Goal: Task Accomplishment & Management: Manage account settings

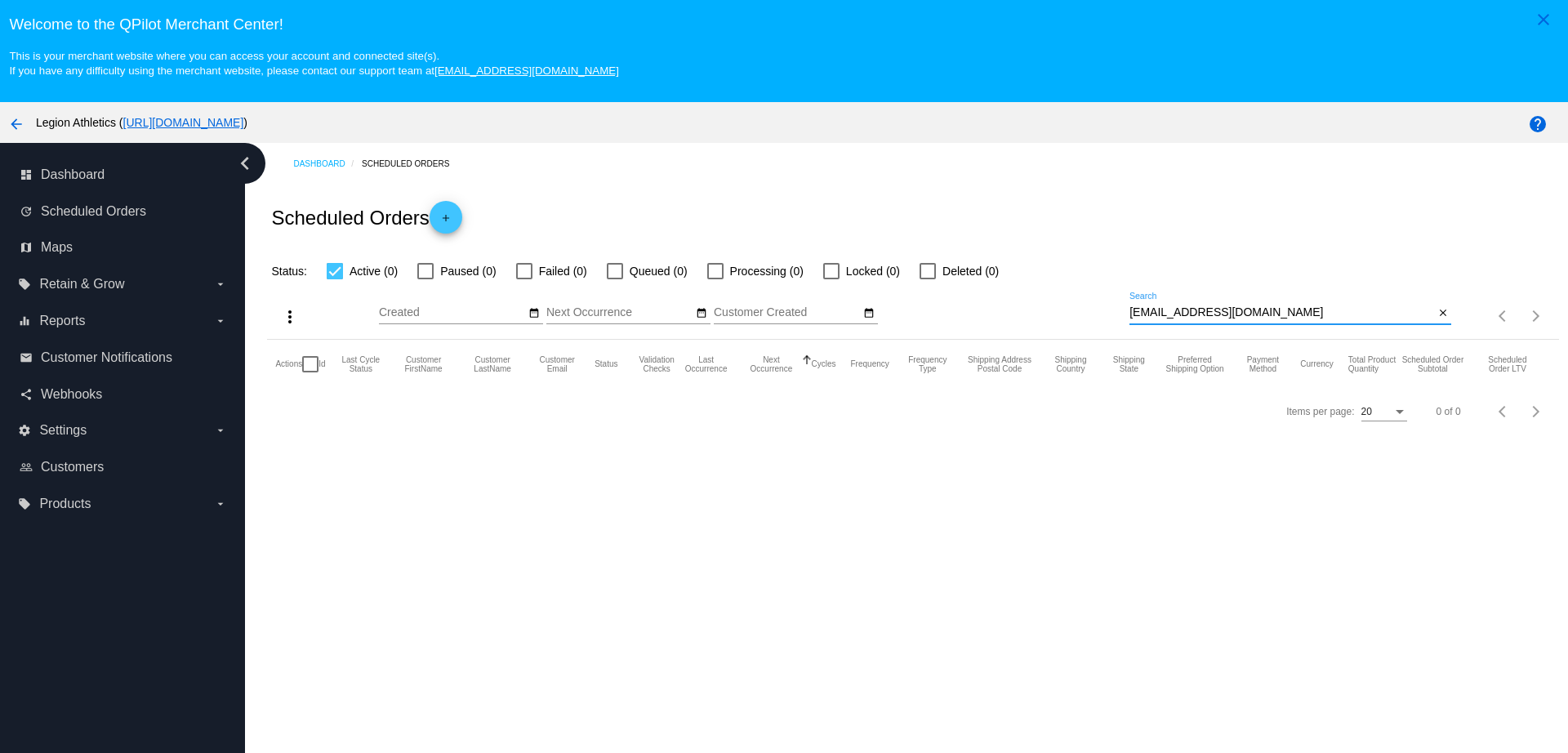
drag, startPoint x: 1187, startPoint y: 310, endPoint x: 1065, endPoint y: 306, distance: 122.1
click at [1067, 307] on div "more_vert Aug Jan Feb Mar Apr 1" at bounding box center [913, 310] width 1291 height 58
paste input "sjdonohue4"
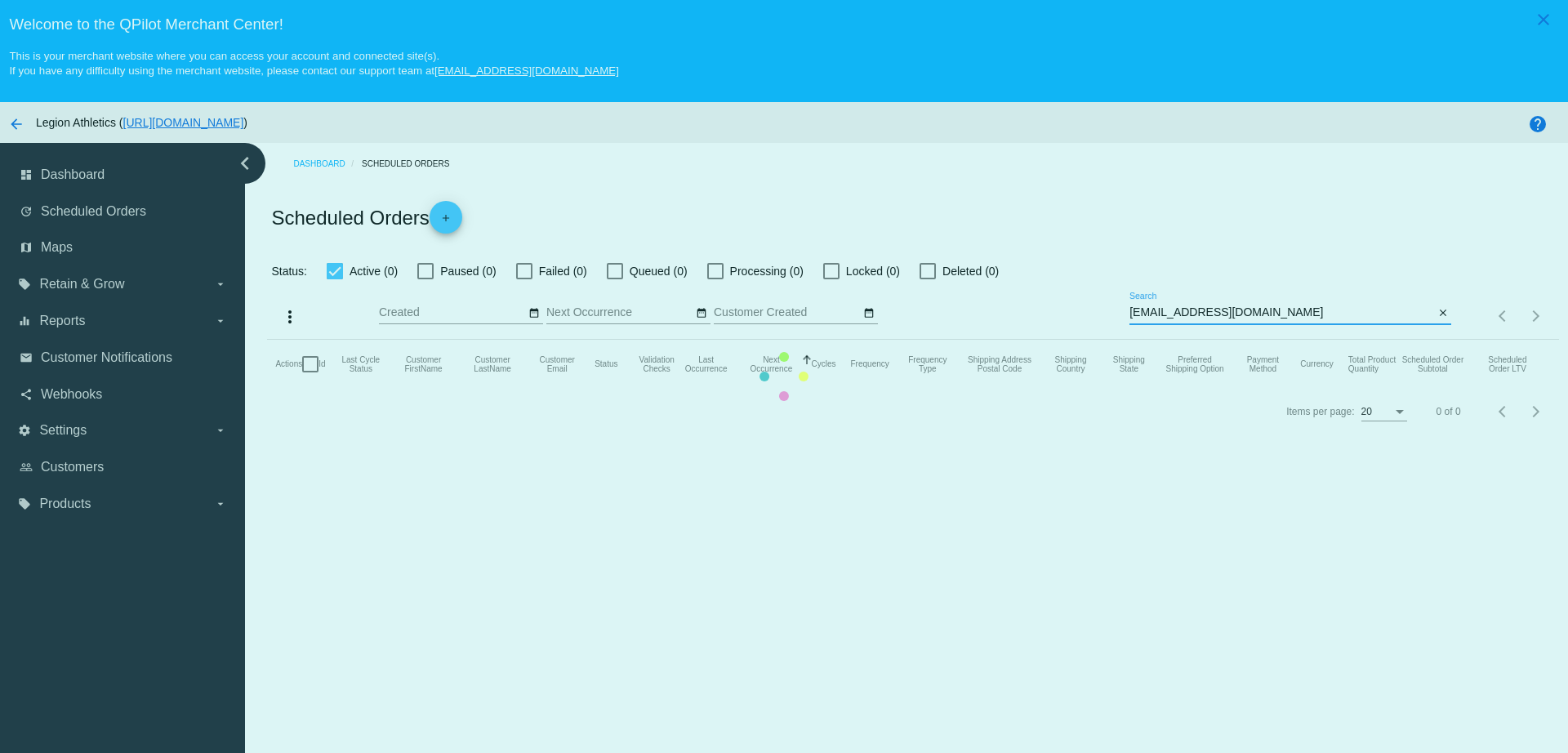
type input "sjdonohue4@gmail.com"
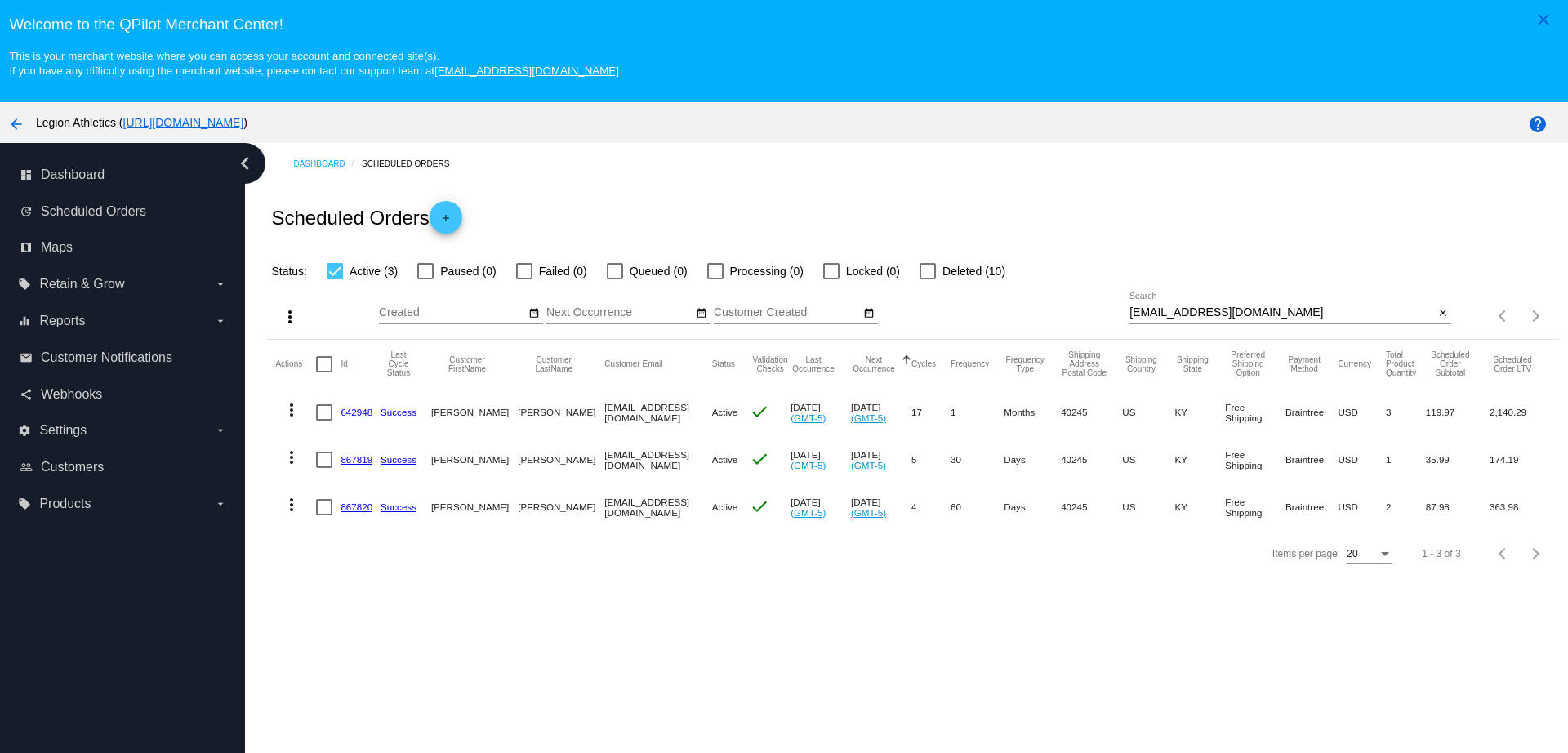
click at [340, 412] on mat-cell at bounding box center [328, 413] width 25 height 47
click at [358, 409] on link "642948" at bounding box center [356, 413] width 32 height 11
click at [363, 455] on link "867819" at bounding box center [356, 459] width 32 height 11
click at [361, 508] on link "867820" at bounding box center [356, 507] width 32 height 11
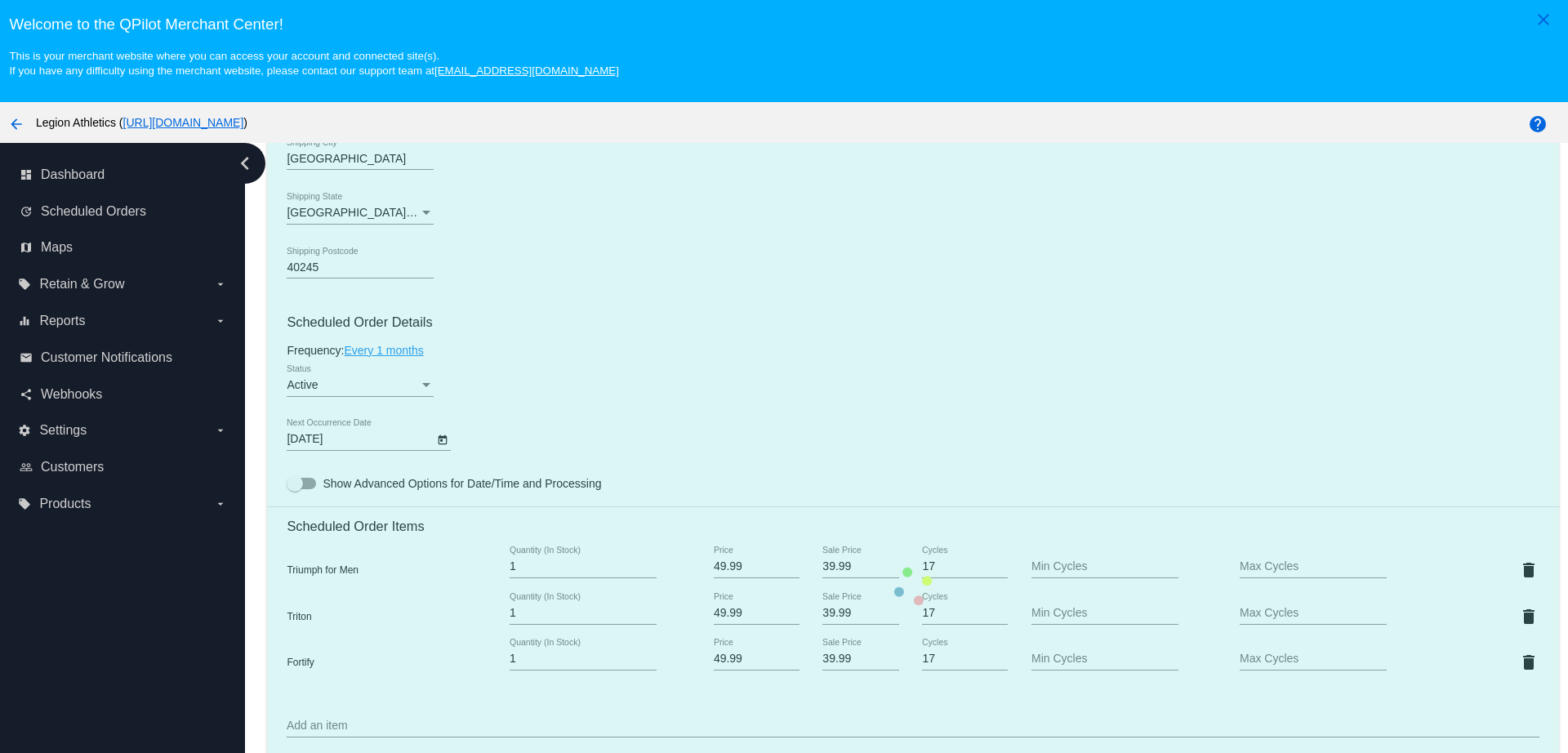
scroll to position [919, 0]
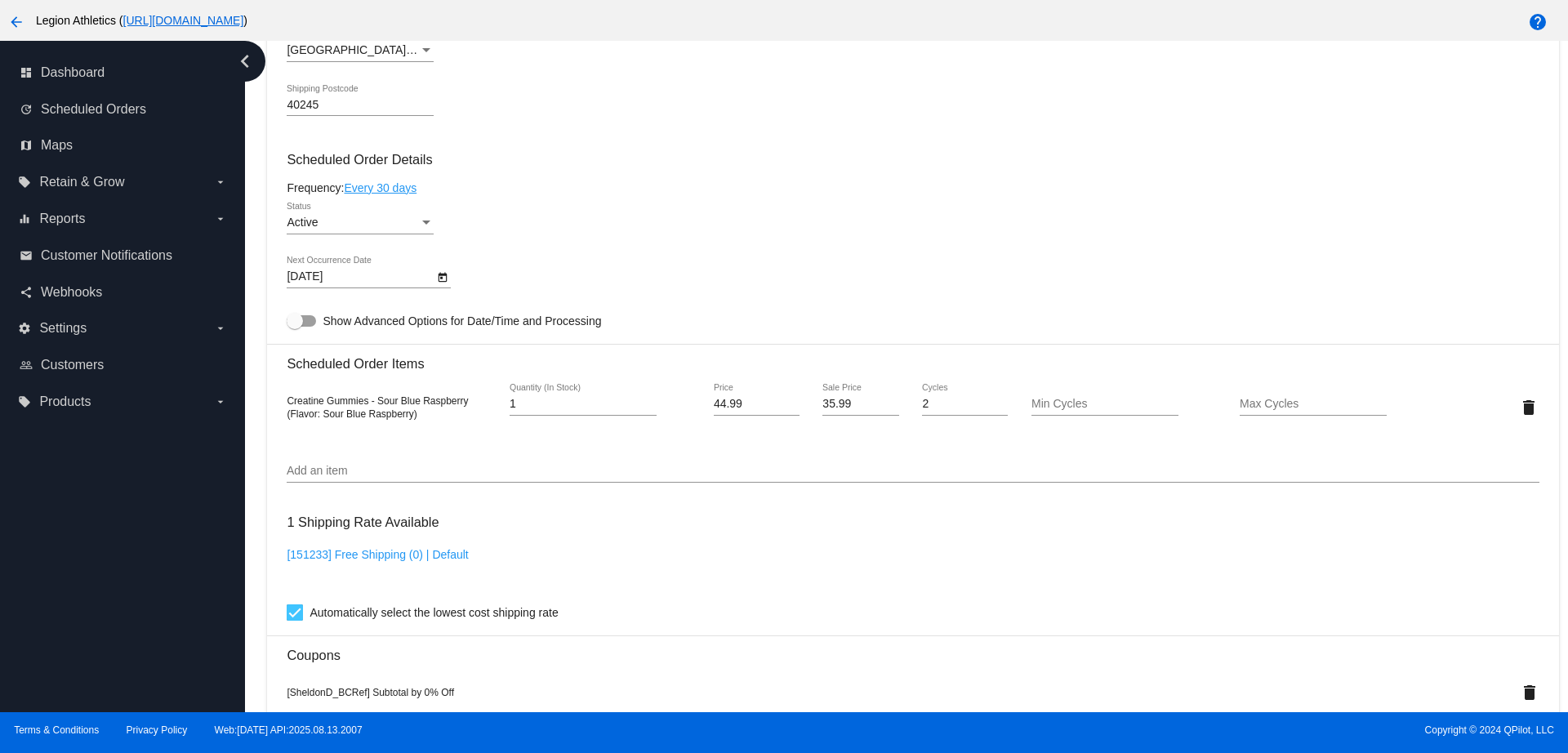
scroll to position [817, 0]
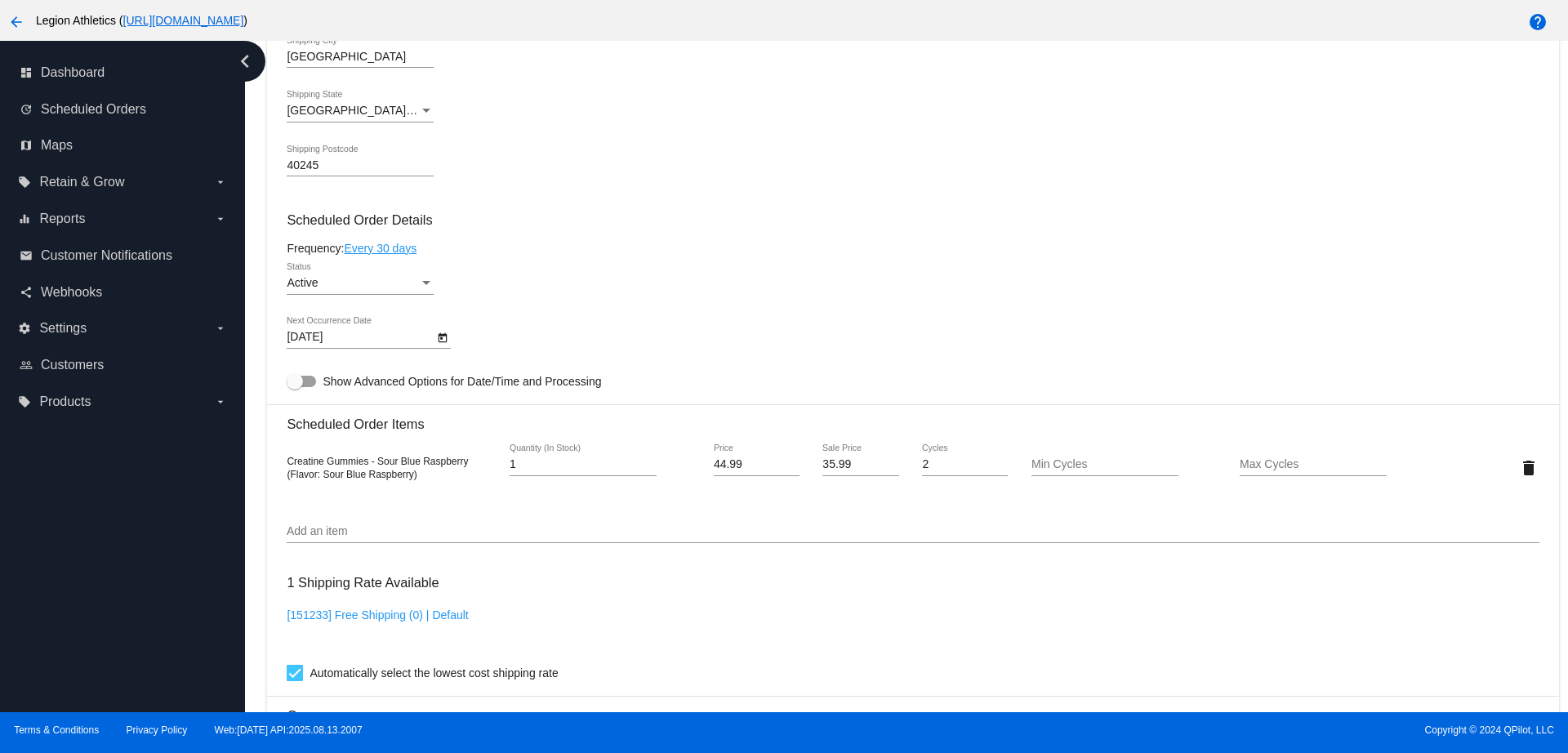
click at [385, 525] on input "Add an item" at bounding box center [913, 531] width 1252 height 13
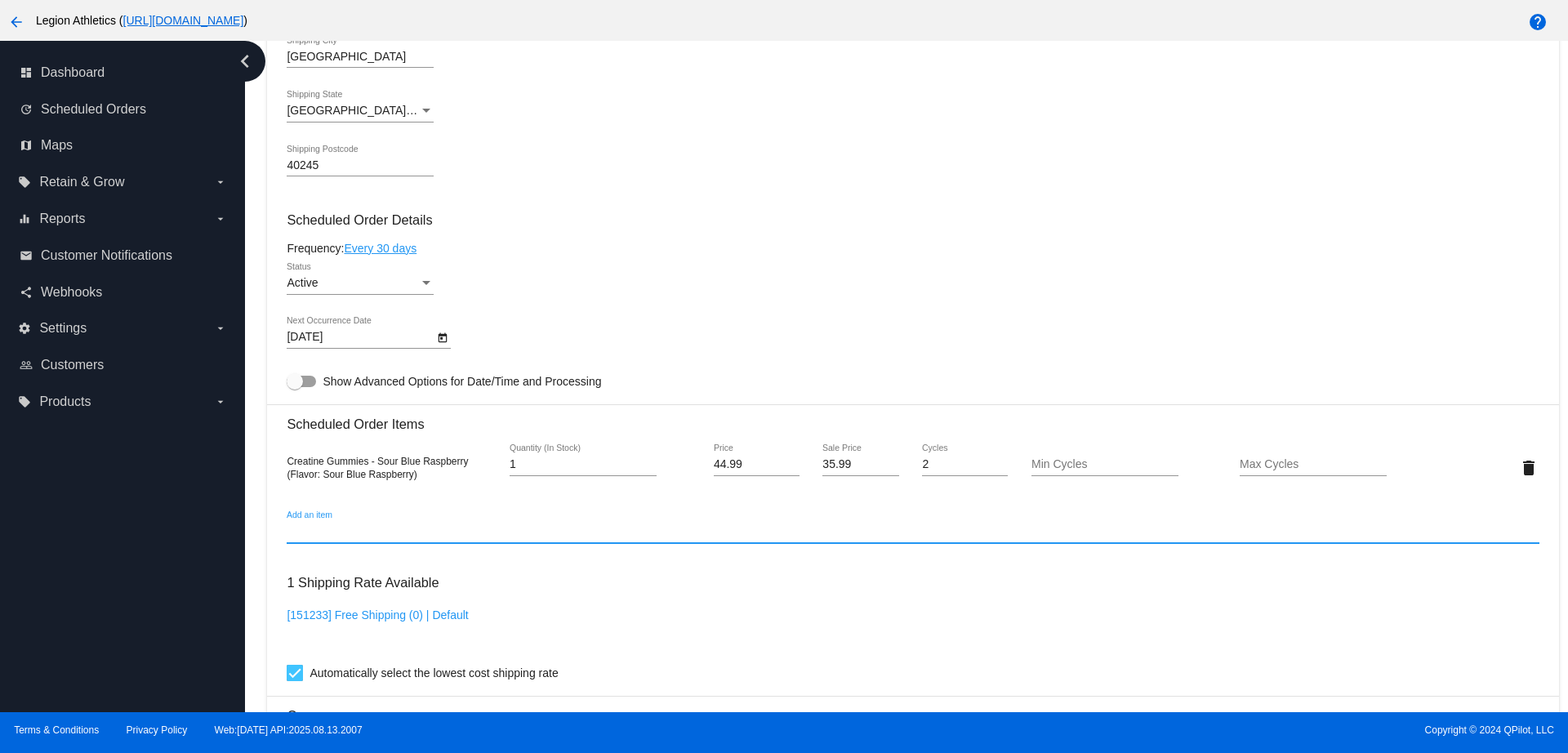
paste input "4499324"
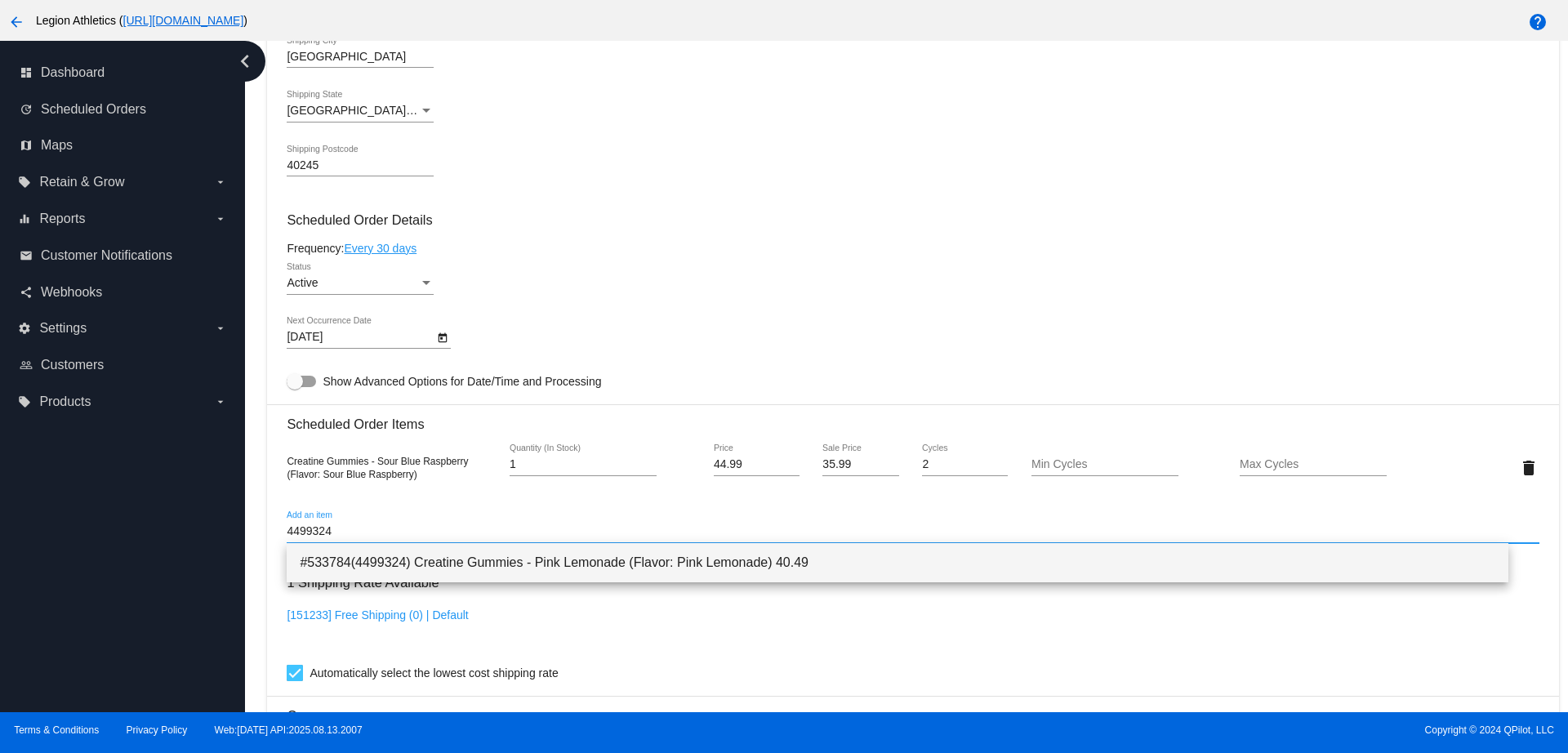
type input "4499324"
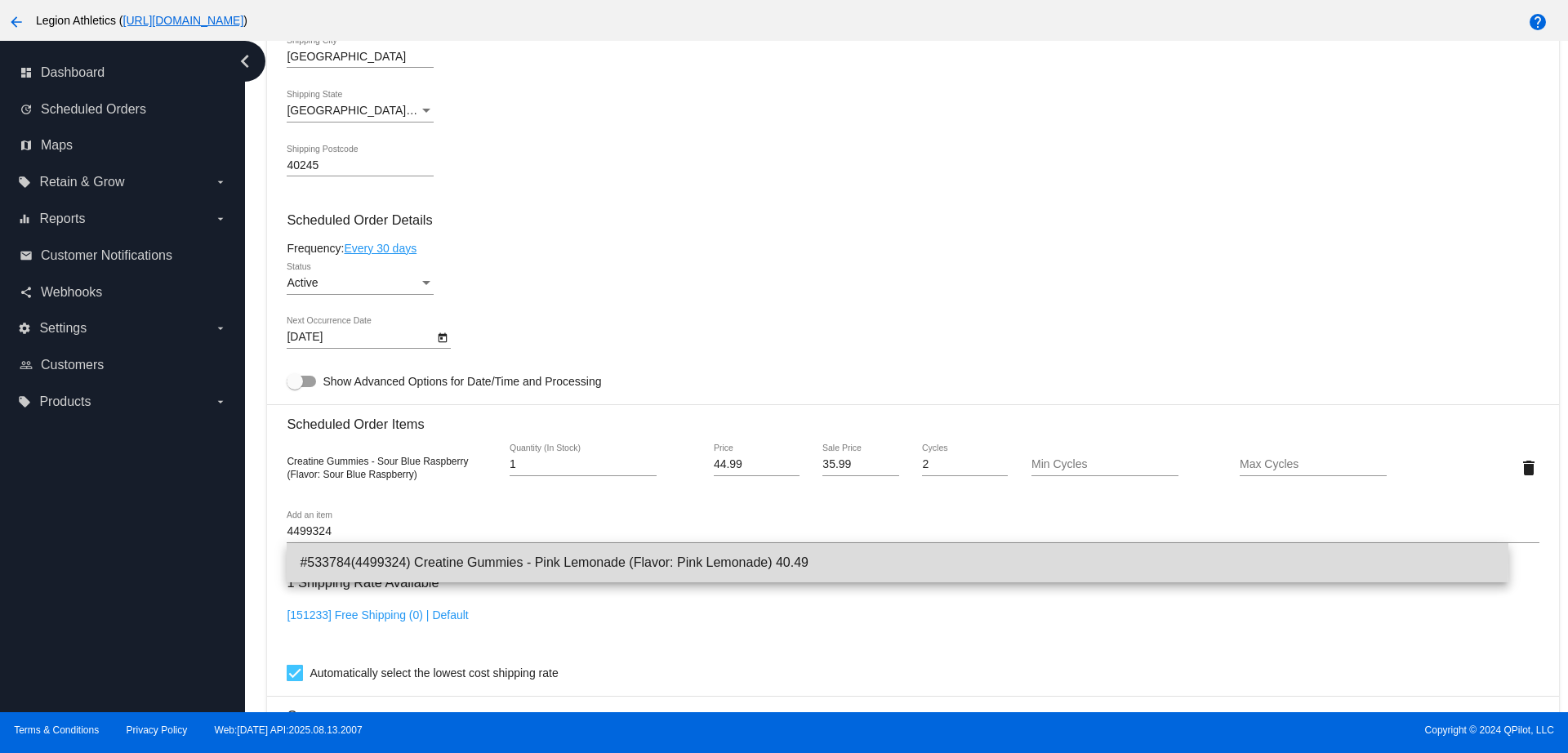
click at [393, 559] on span "#533784(4499324) Creatine Gummies - Pink Lemonade (Flavor: Pink Lemonade) 40.49" at bounding box center [896, 562] width 1195 height 39
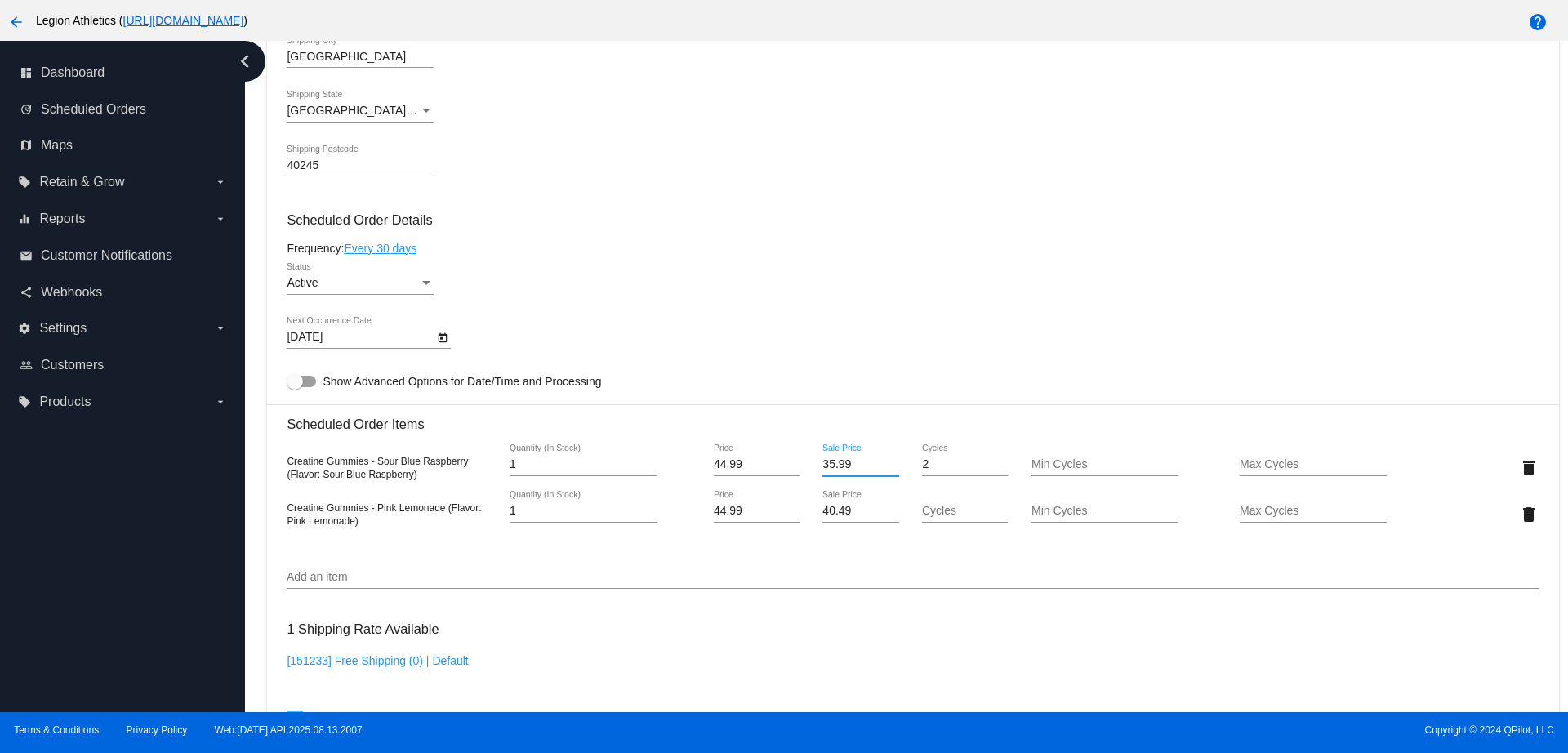
drag, startPoint x: 841, startPoint y: 465, endPoint x: 787, endPoint y: 463, distance: 54.0
click at [788, 463] on div "Creatine Gummies - Sour Blue Raspberry (Flavor: Sour Blue Raspberry) 1 Quantity…" at bounding box center [913, 467] width 1252 height 47
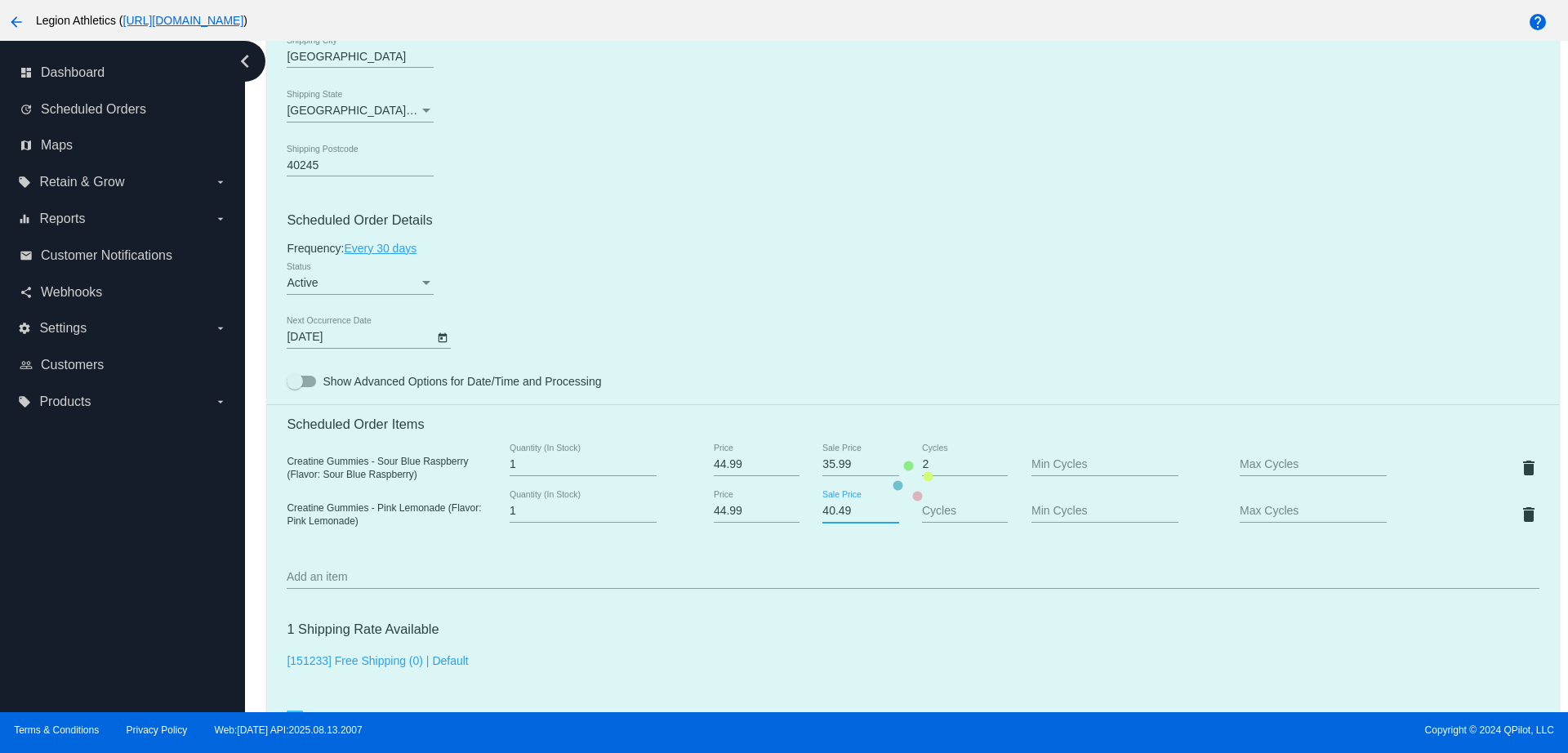
drag, startPoint x: 842, startPoint y: 515, endPoint x: 776, endPoint y: 511, distance: 66.1
click at [776, 511] on mat-card "Customer 467788: SHELDON DONOHUE sjdonohue4@gmail.com Customer Shipping Enter S…" at bounding box center [913, 481] width 1291 height 1736
paste input "35.9"
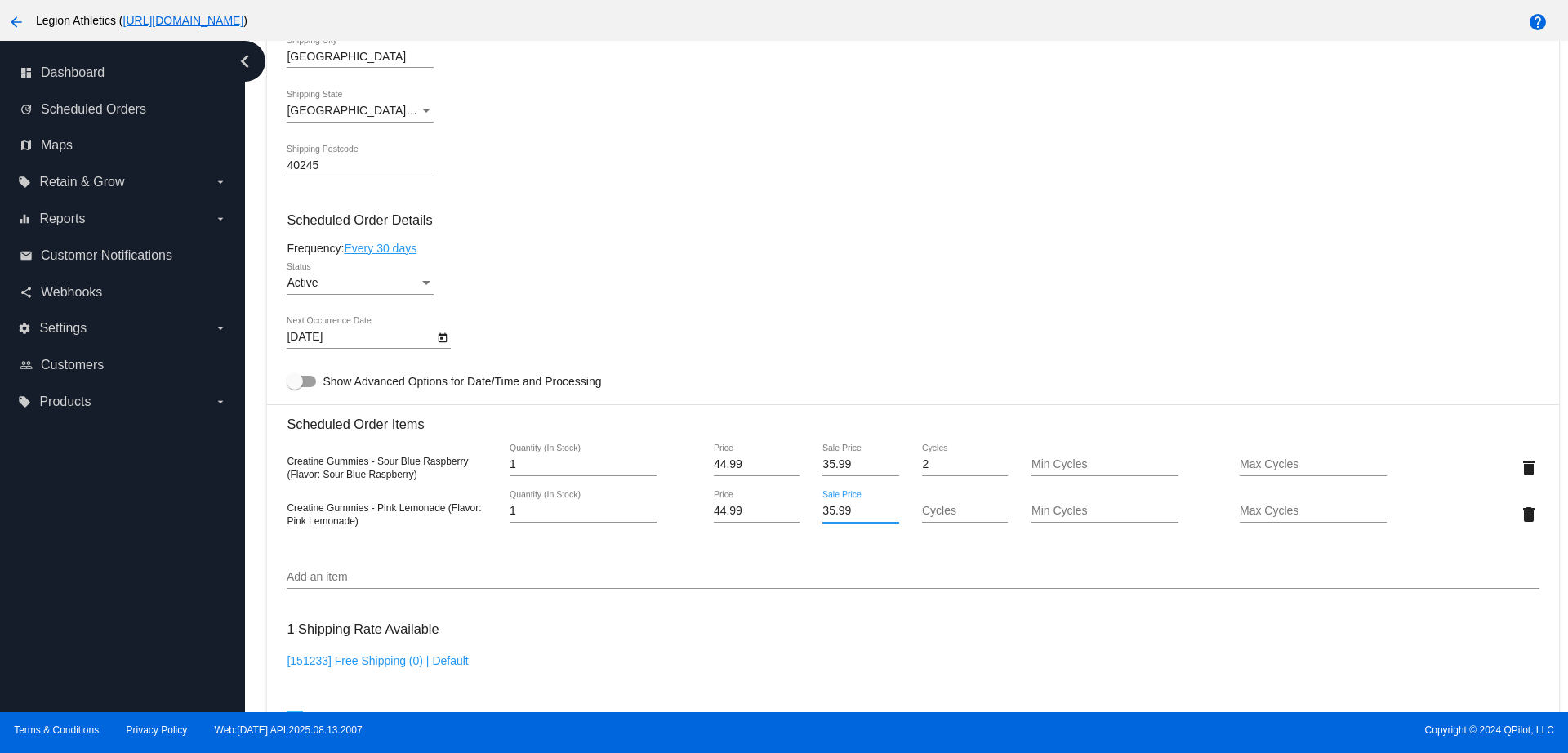
type input "35.99"
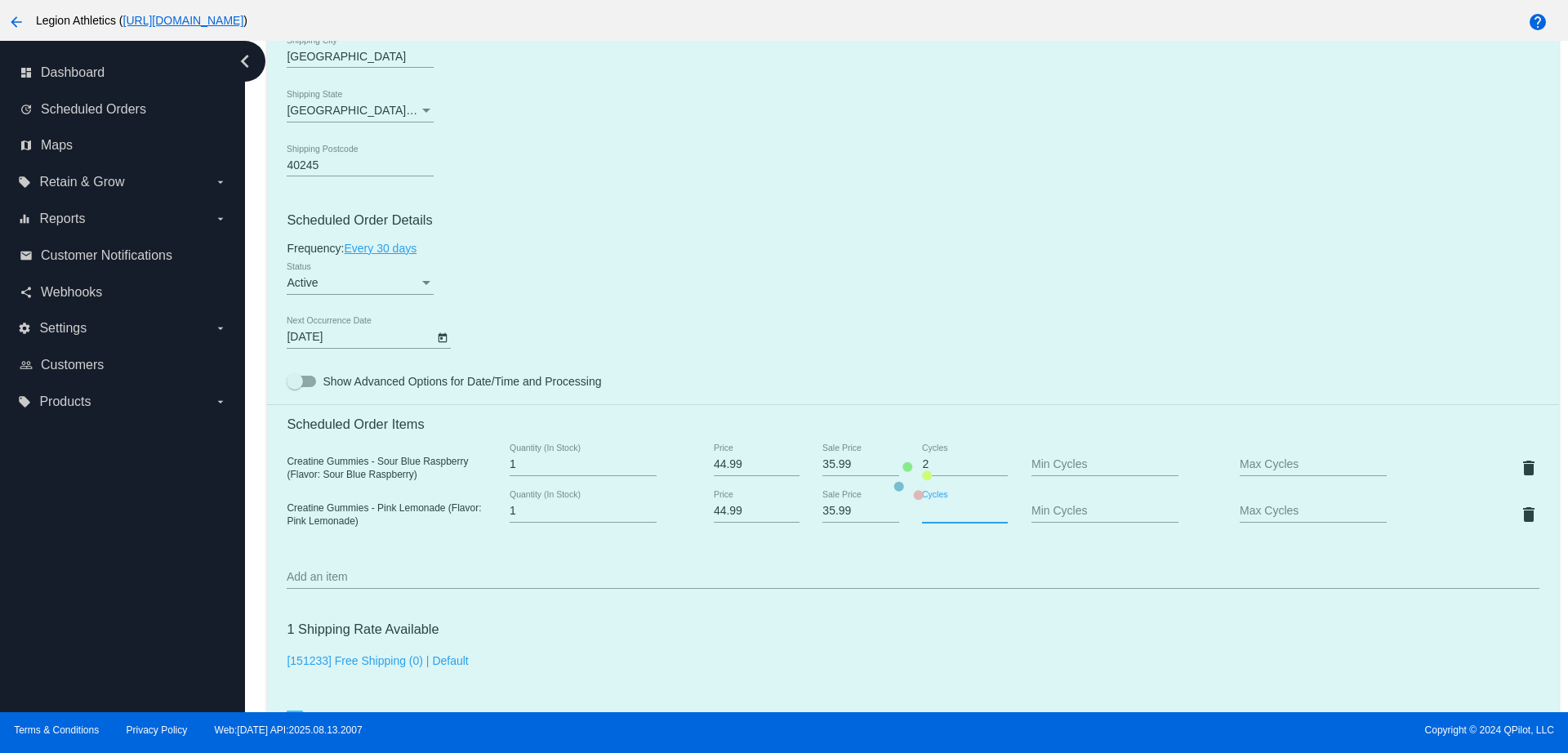
click at [908, 513] on mat-card "Customer 467788: SHELDON DONOHUE sjdonohue4@gmail.com Customer Shipping Enter S…" at bounding box center [913, 481] width 1291 height 1736
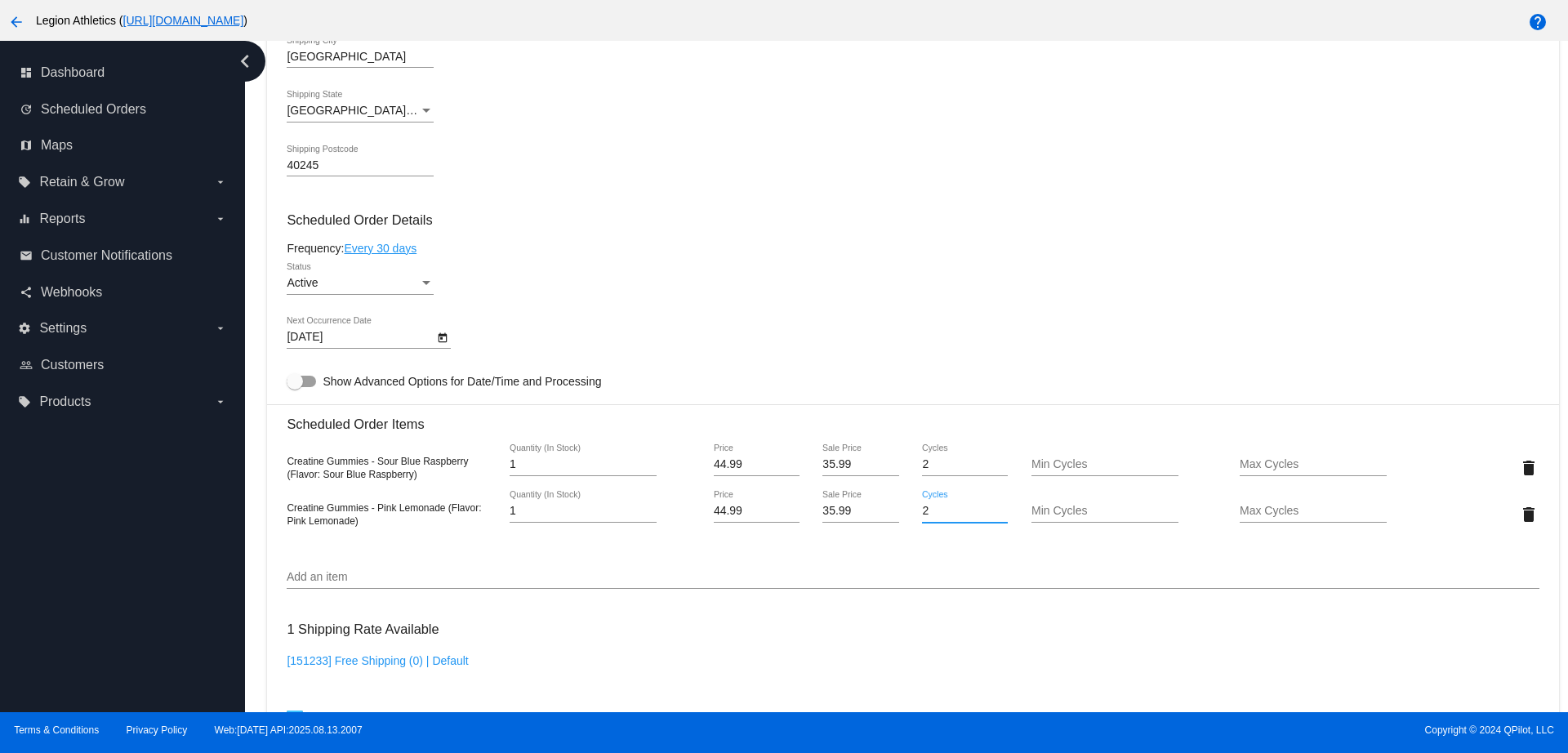
type input "2"
click at [941, 570] on mat-card "Customer 467788: SHELDON DONOHUE sjdonohue4@gmail.com Customer Shipping Enter S…" at bounding box center [913, 481] width 1291 height 1736
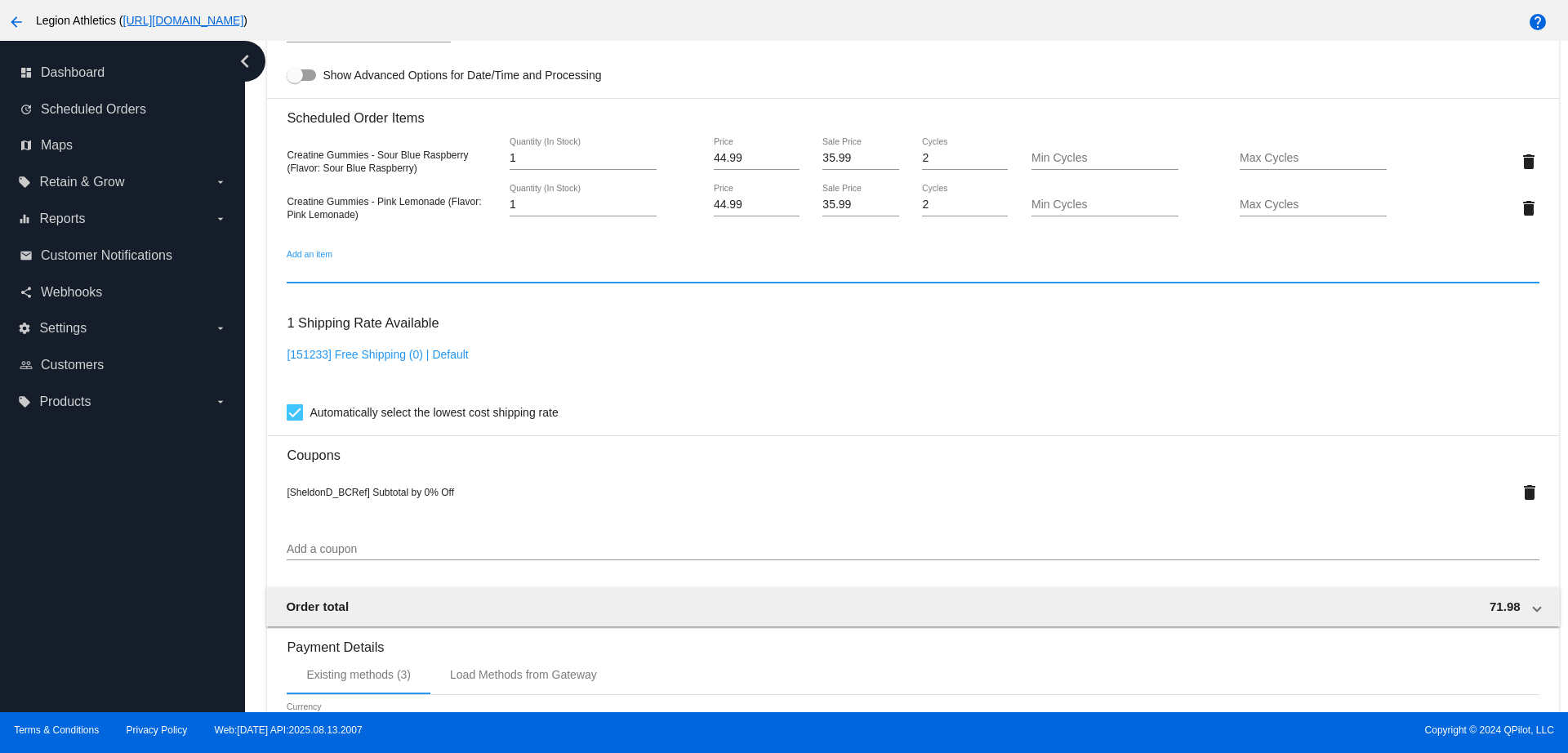
scroll to position [919, 0]
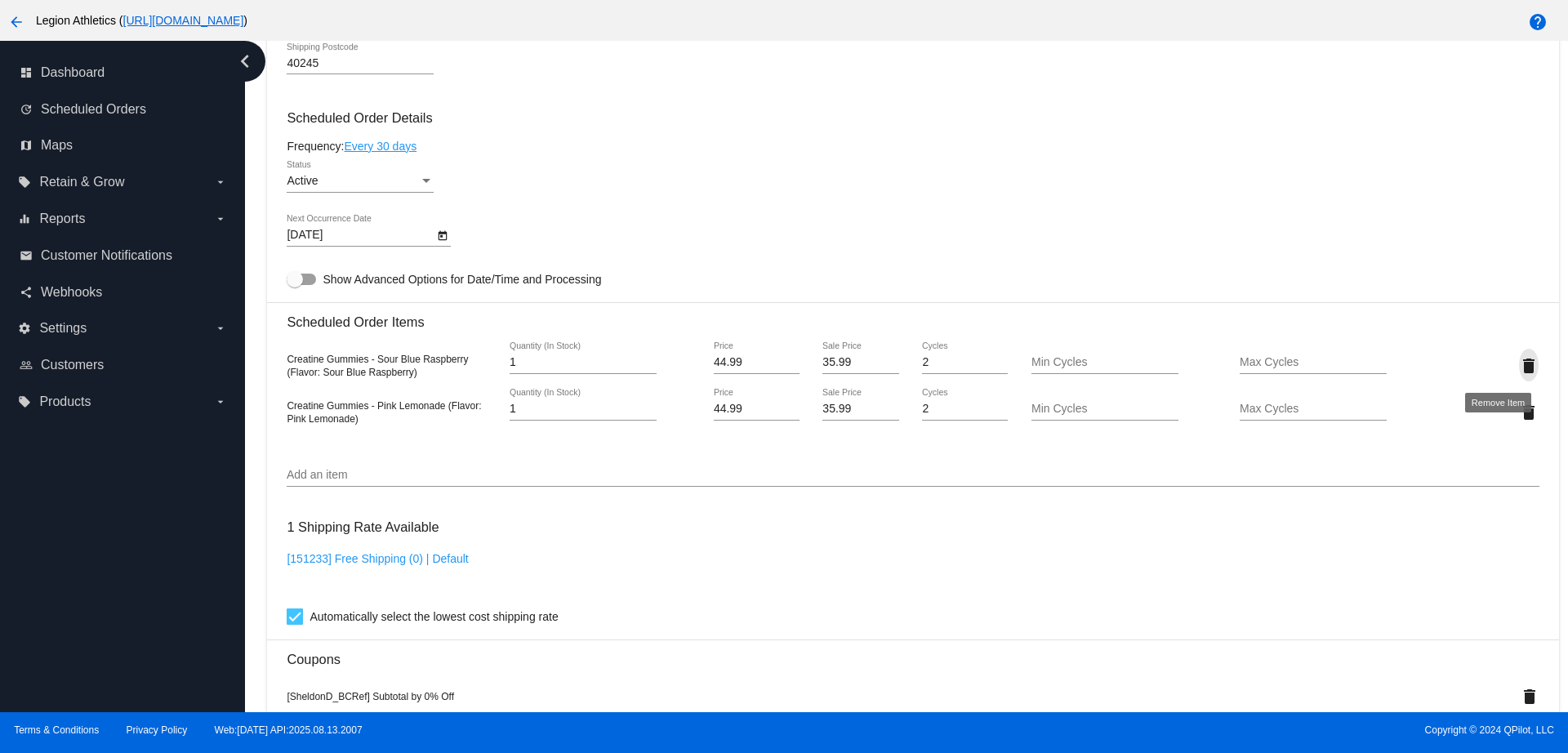
click at [1519, 367] on mat-icon "delete" at bounding box center [1528, 365] width 19 height 19
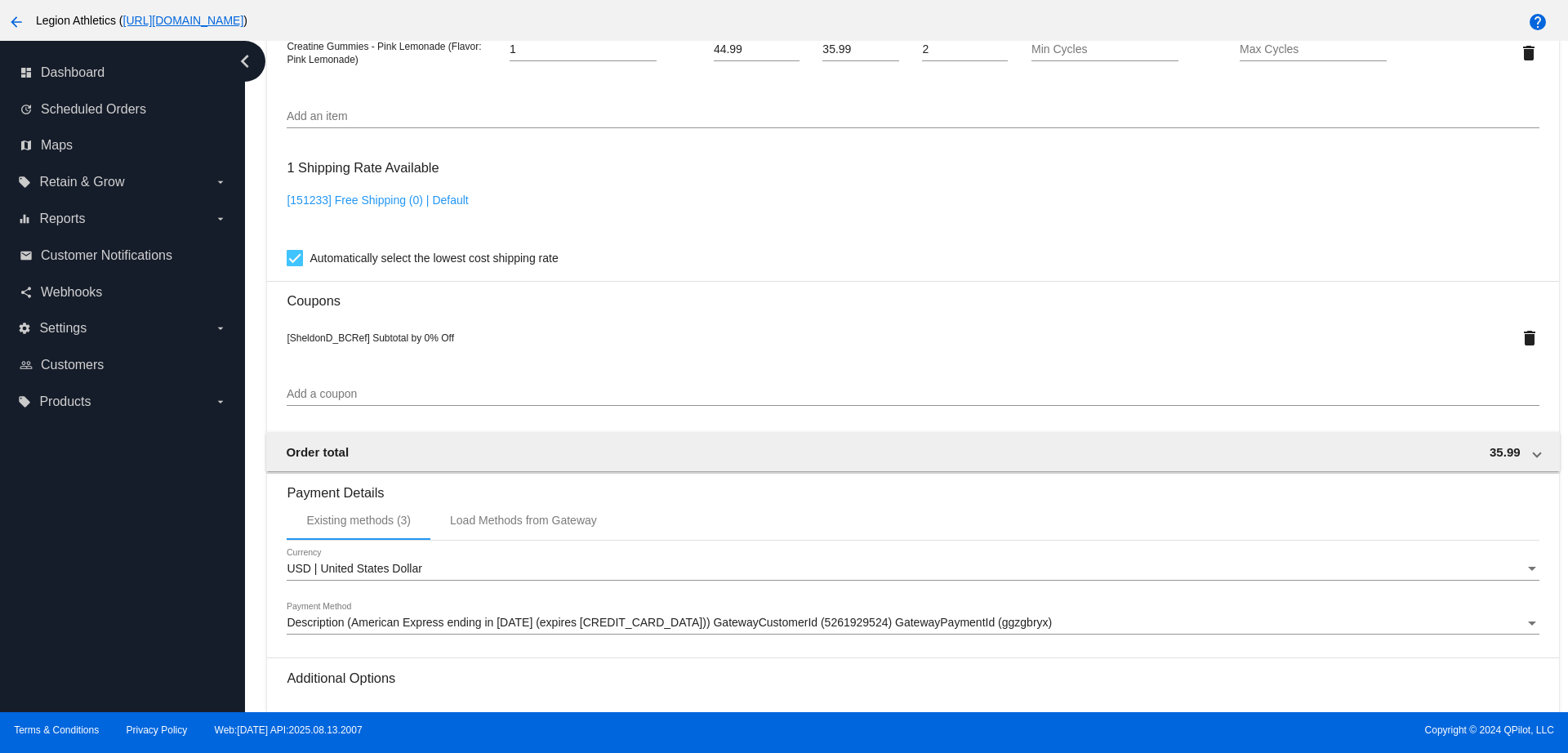
scroll to position [1407, 0]
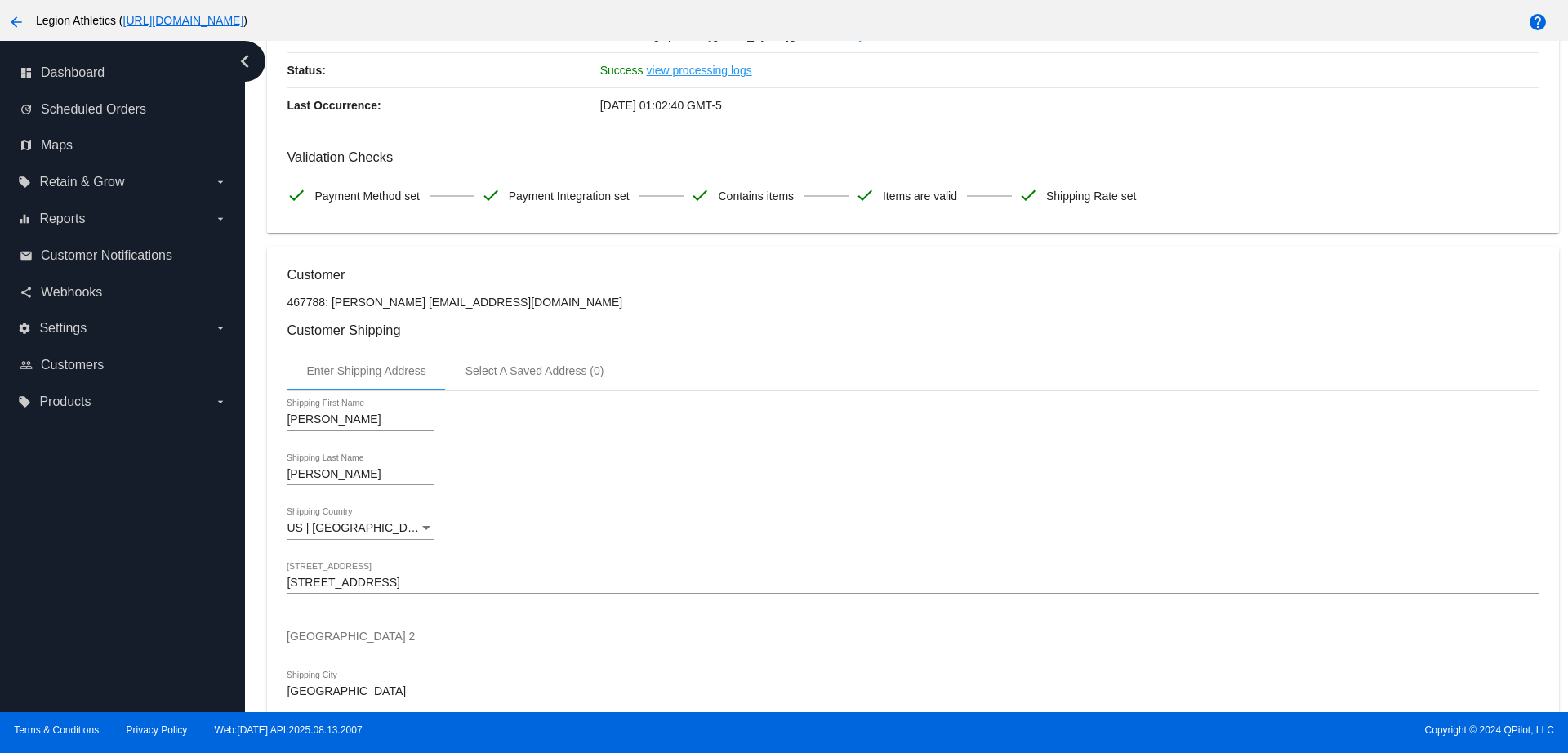
scroll to position [0, 0]
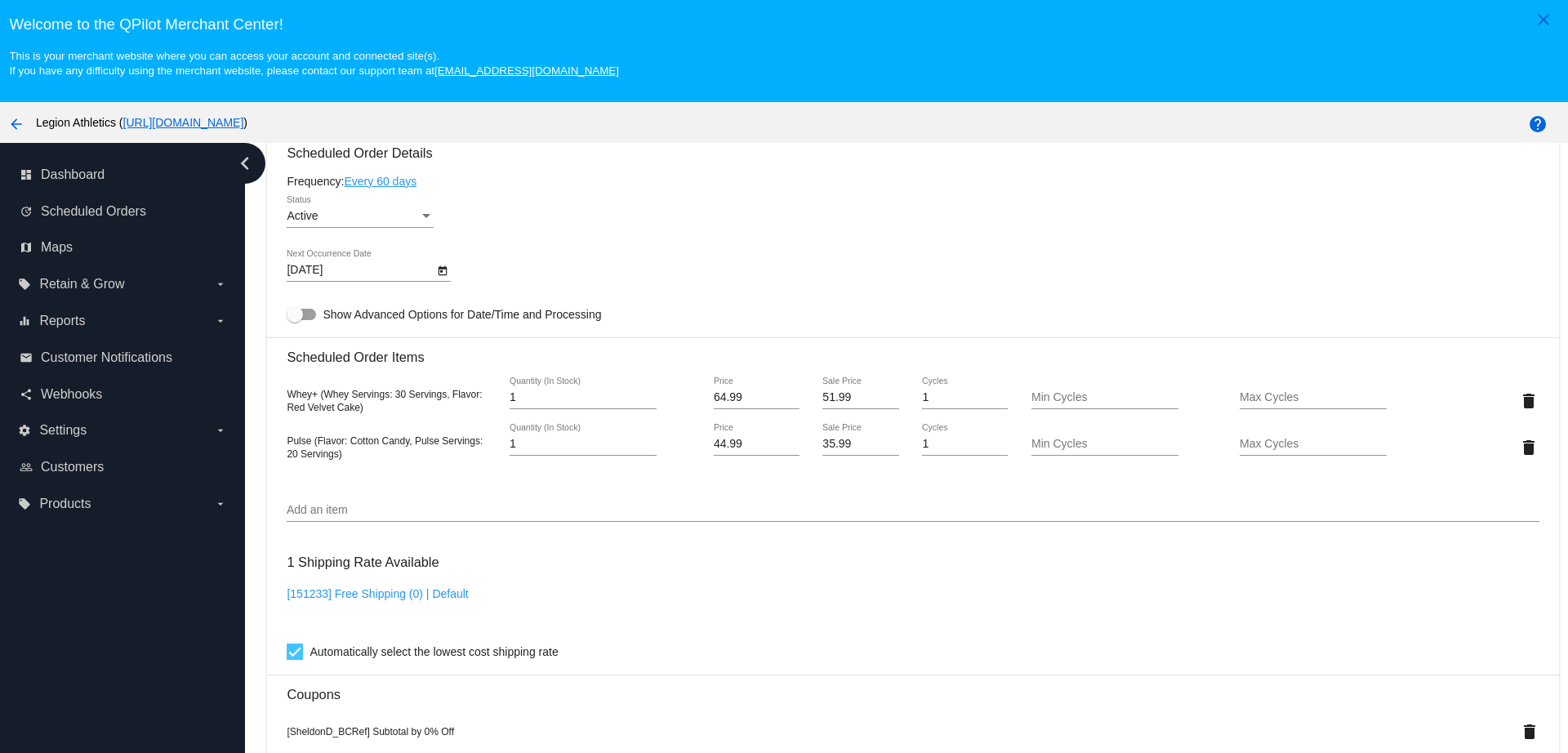
scroll to position [1020, 0]
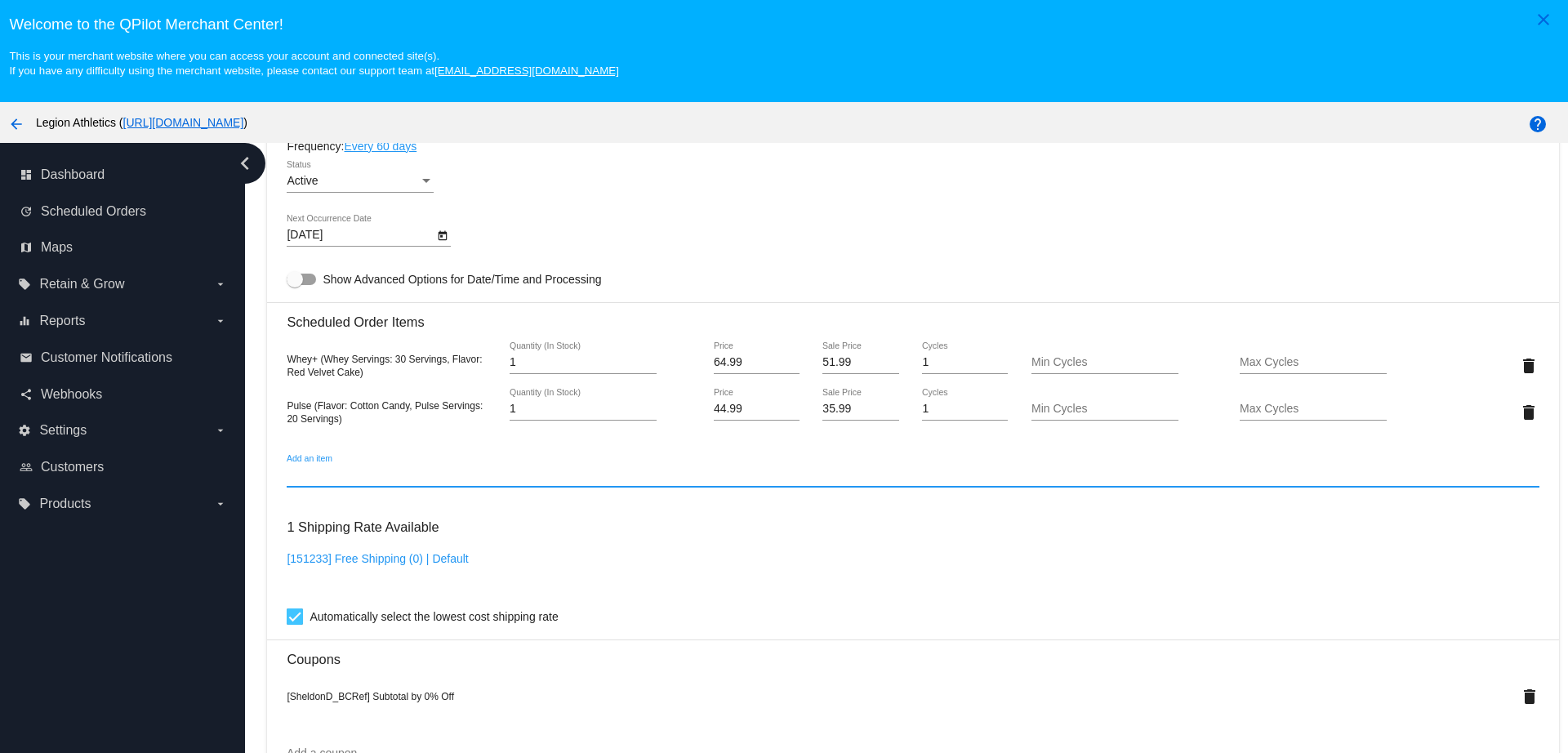
click at [382, 470] on input "Add an item" at bounding box center [913, 476] width 1252 height 13
paste input "4497517"
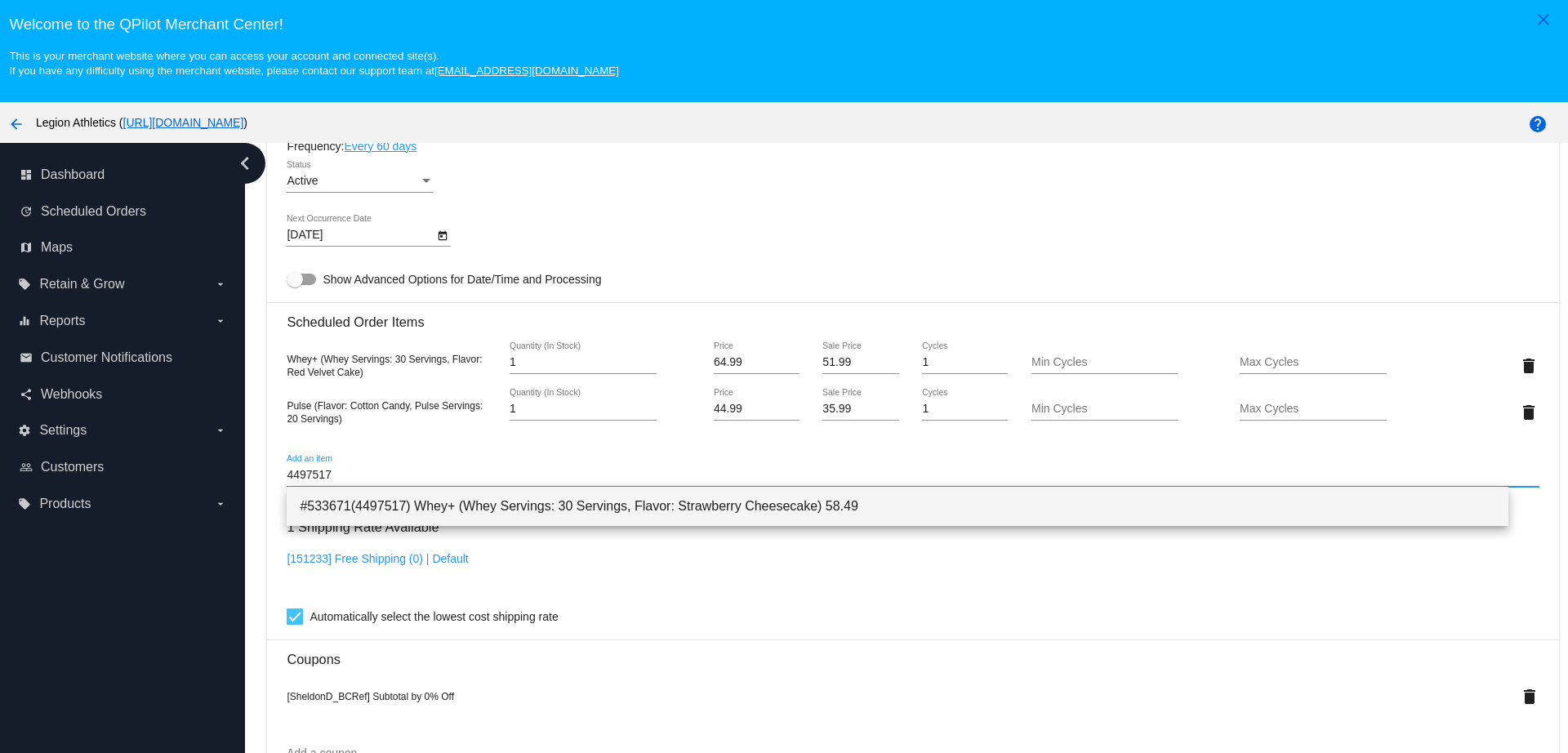
type input "4497517"
click at [413, 505] on span "#533671(4497517) Whey+ (Whey Servings: 30 Servings, Flavor: Strawberry Cheeseca…" at bounding box center [896, 506] width 1195 height 39
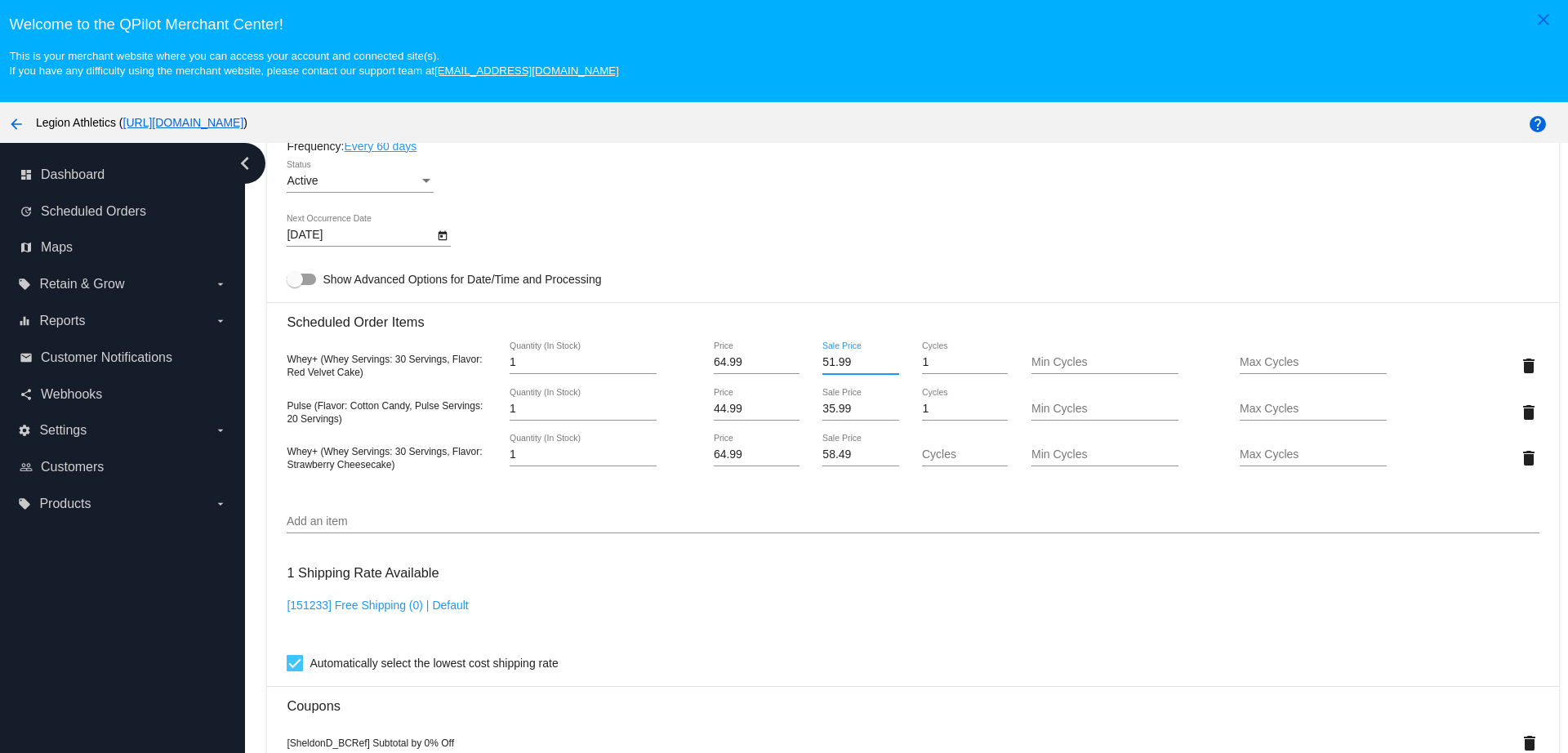
drag, startPoint x: 847, startPoint y: 357, endPoint x: 779, endPoint y: 360, distance: 68.1
click at [779, 360] on div "Whey+ (Whey Servings: 30 Servings, Flavor: Red Velvet Cake) 1 Quantity (In Stoc…" at bounding box center [913, 365] width 1252 height 47
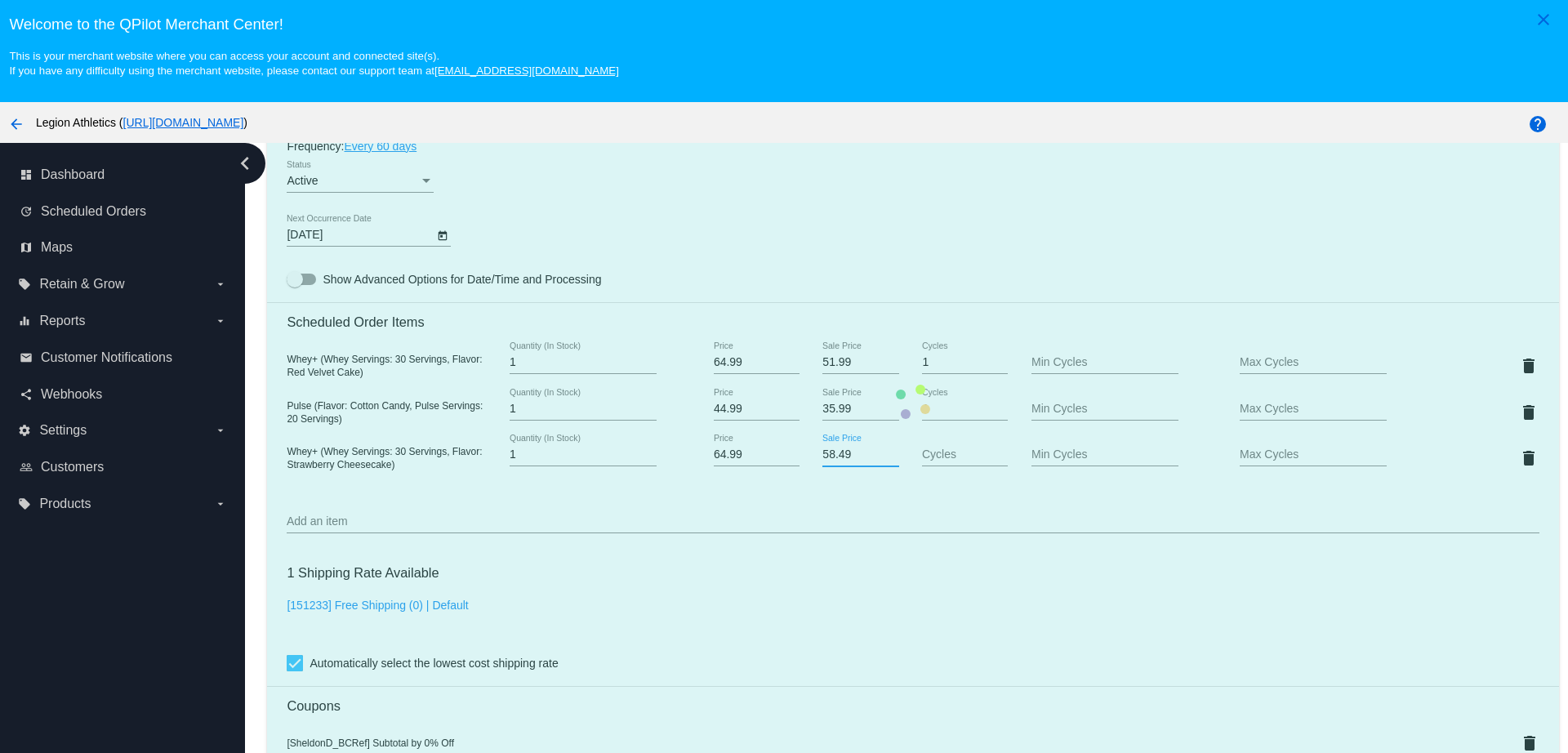
drag, startPoint x: 852, startPoint y: 457, endPoint x: 803, endPoint y: 456, distance: 49.0
click at [803, 456] on mat-card "Customer 467788: SHELDON DONOHUE sjdonohue4@gmail.com Customer Shipping Enter S…" at bounding box center [913, 402] width 1291 height 1783
paste input "1.9"
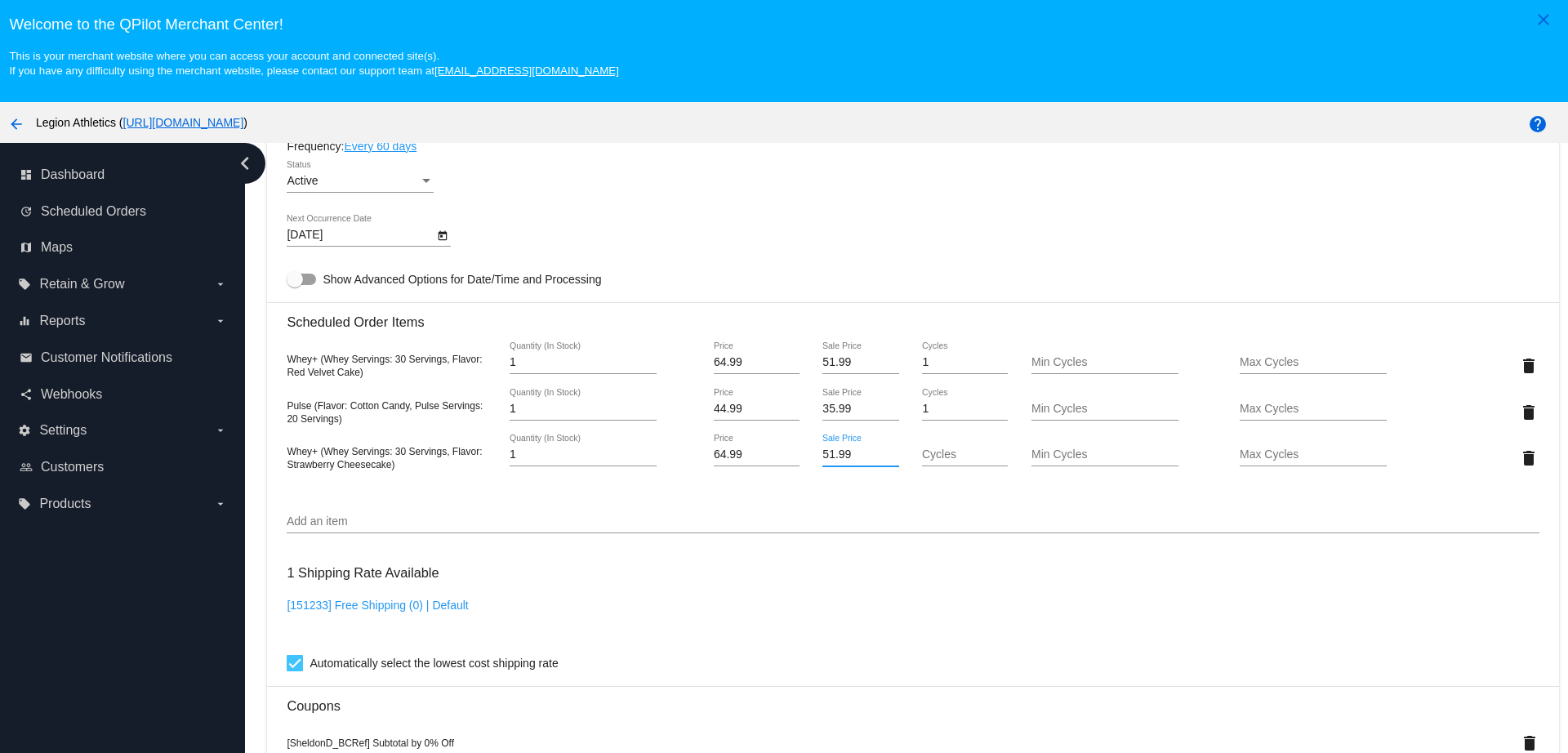
type input "51.99"
click at [937, 457] on mat-card "Customer 467788: SHELDON DONOHUE sjdonohue4@gmail.com Customer Shipping Enter S…" at bounding box center [913, 402] width 1291 height 1783
type input "1"
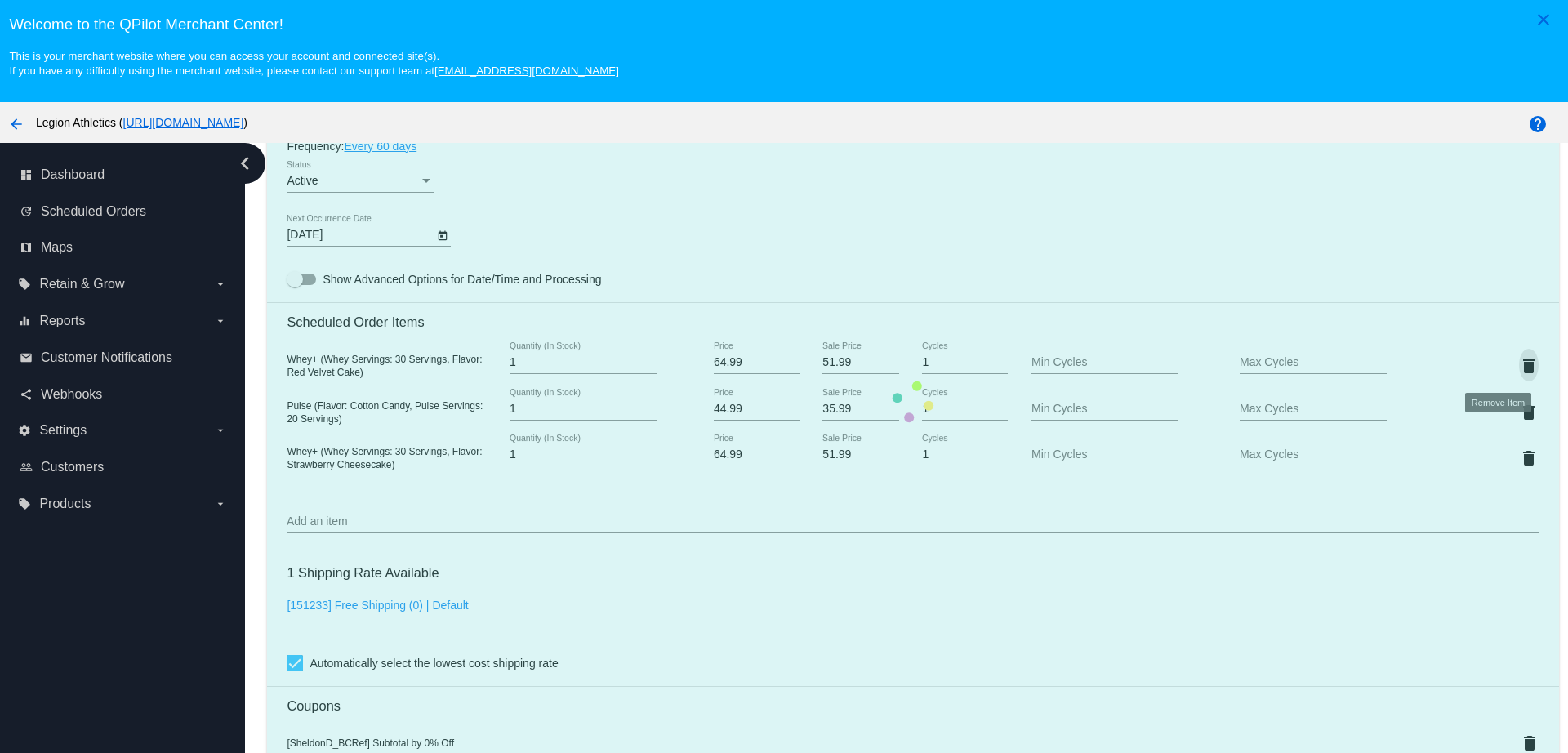
click at [1500, 360] on mat-card "Customer 467788: SHELDON DONOHUE sjdonohue4@gmail.com Customer Shipping Enter S…" at bounding box center [913, 402] width 1291 height 1783
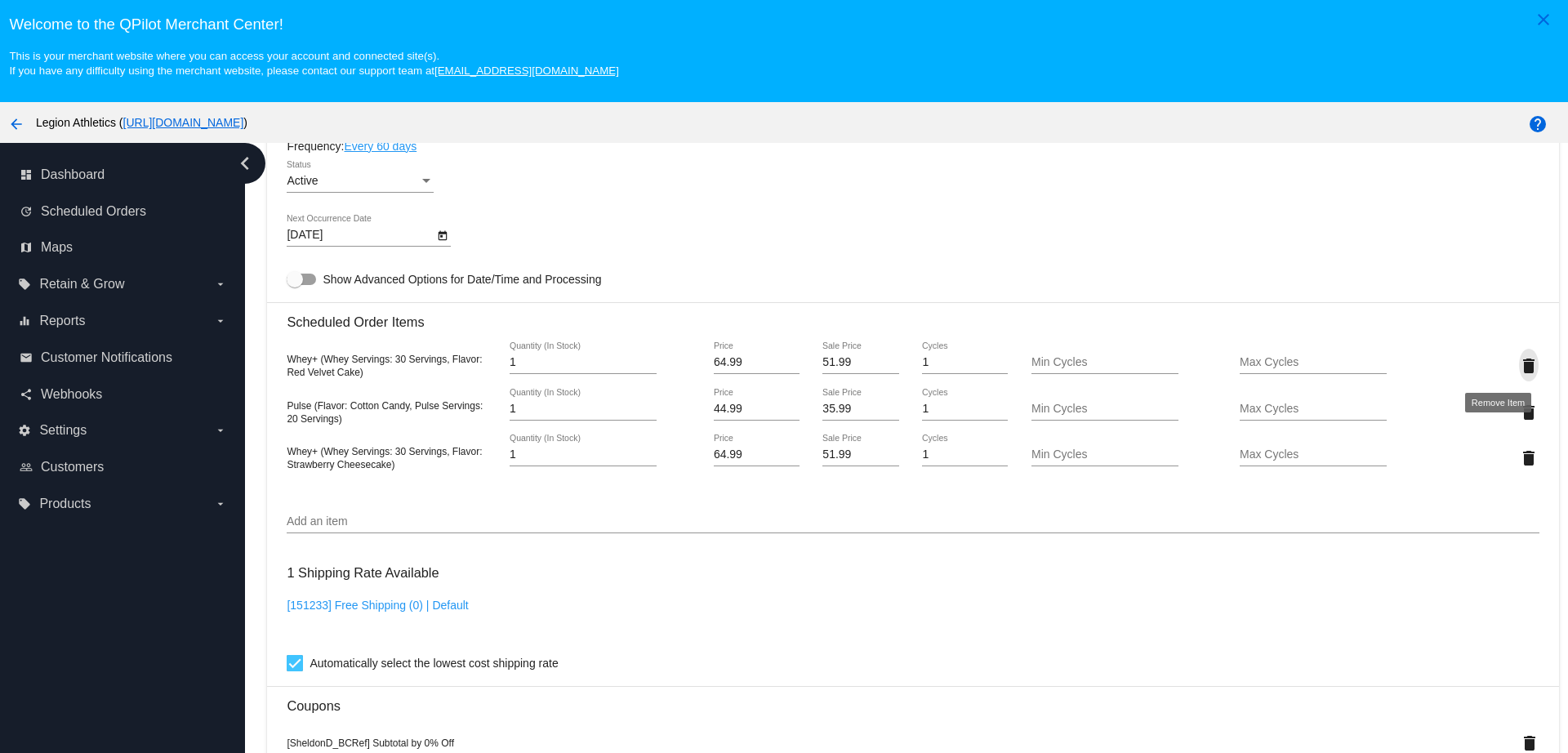
click at [1519, 367] on mat-icon "delete" at bounding box center [1528, 365] width 19 height 19
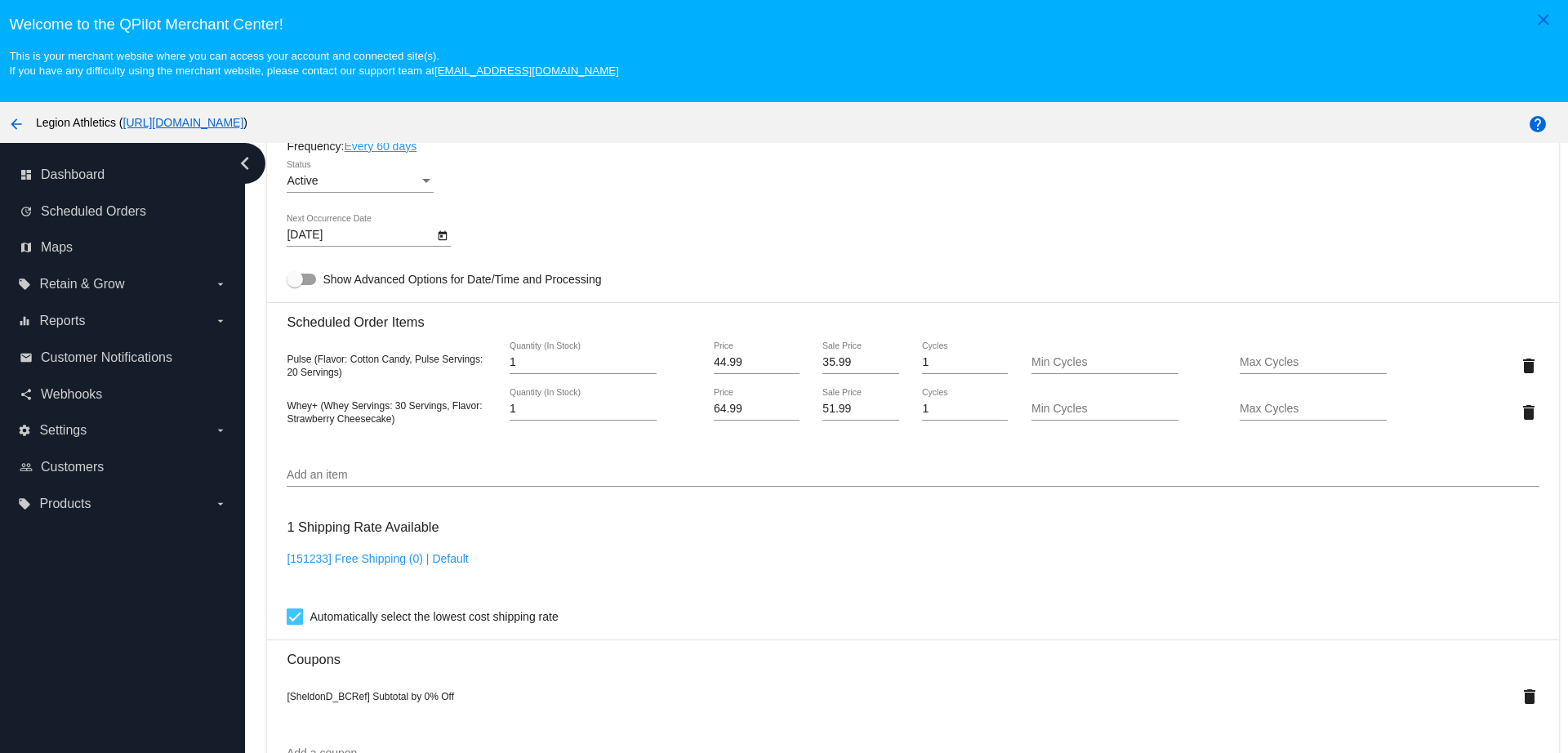
click at [423, 472] on input "Add an item" at bounding box center [913, 476] width 1252 height 13
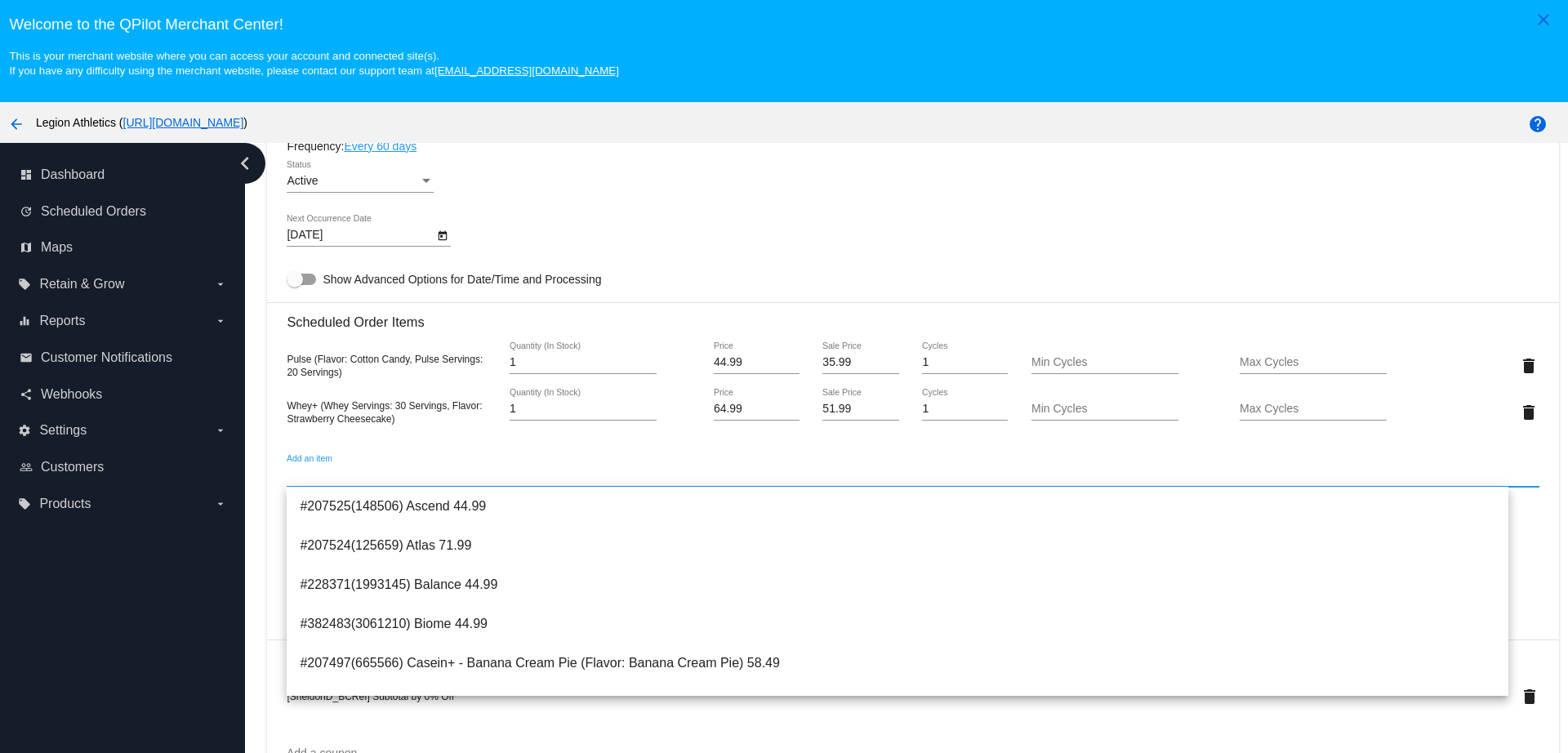
paste input "100303"
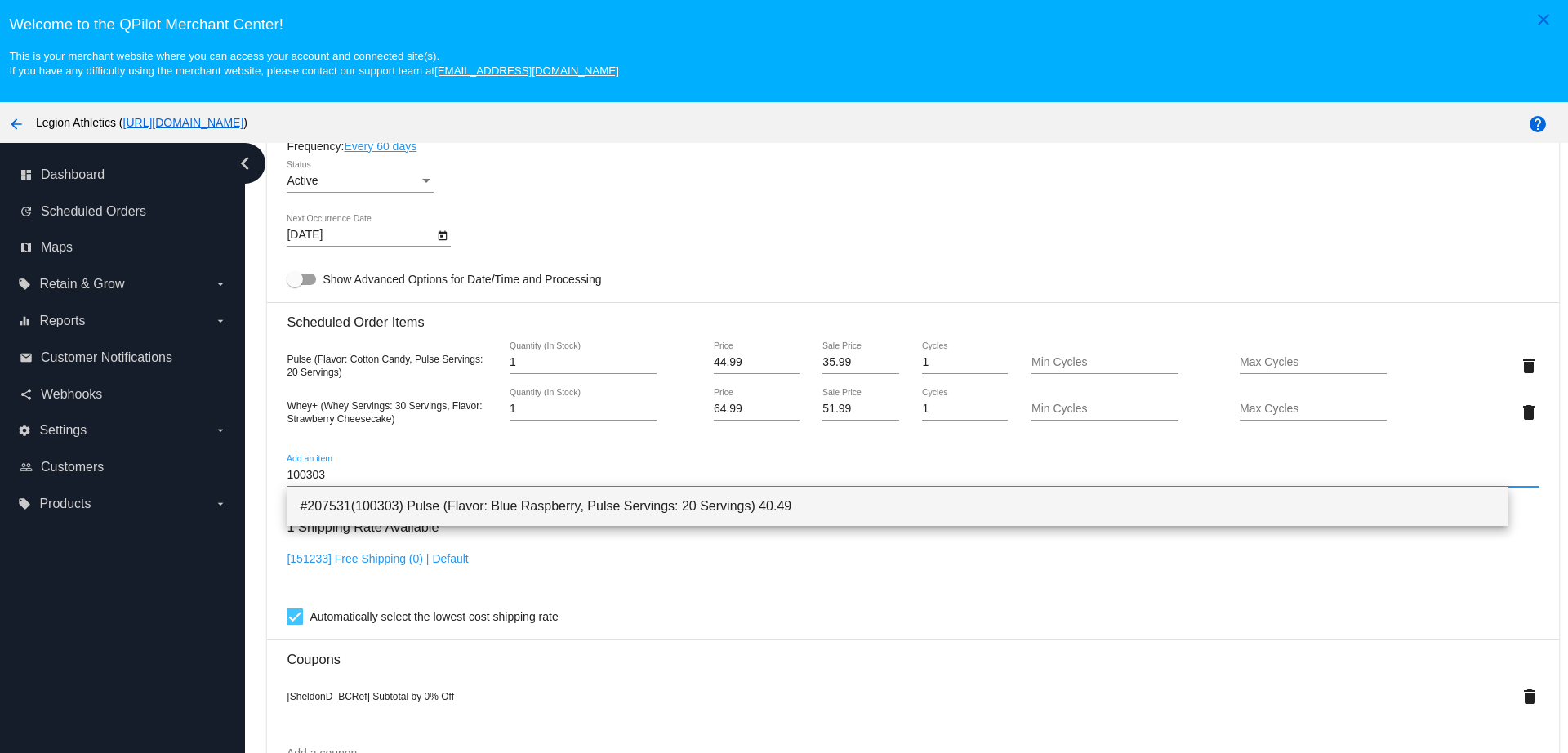
type input "100303"
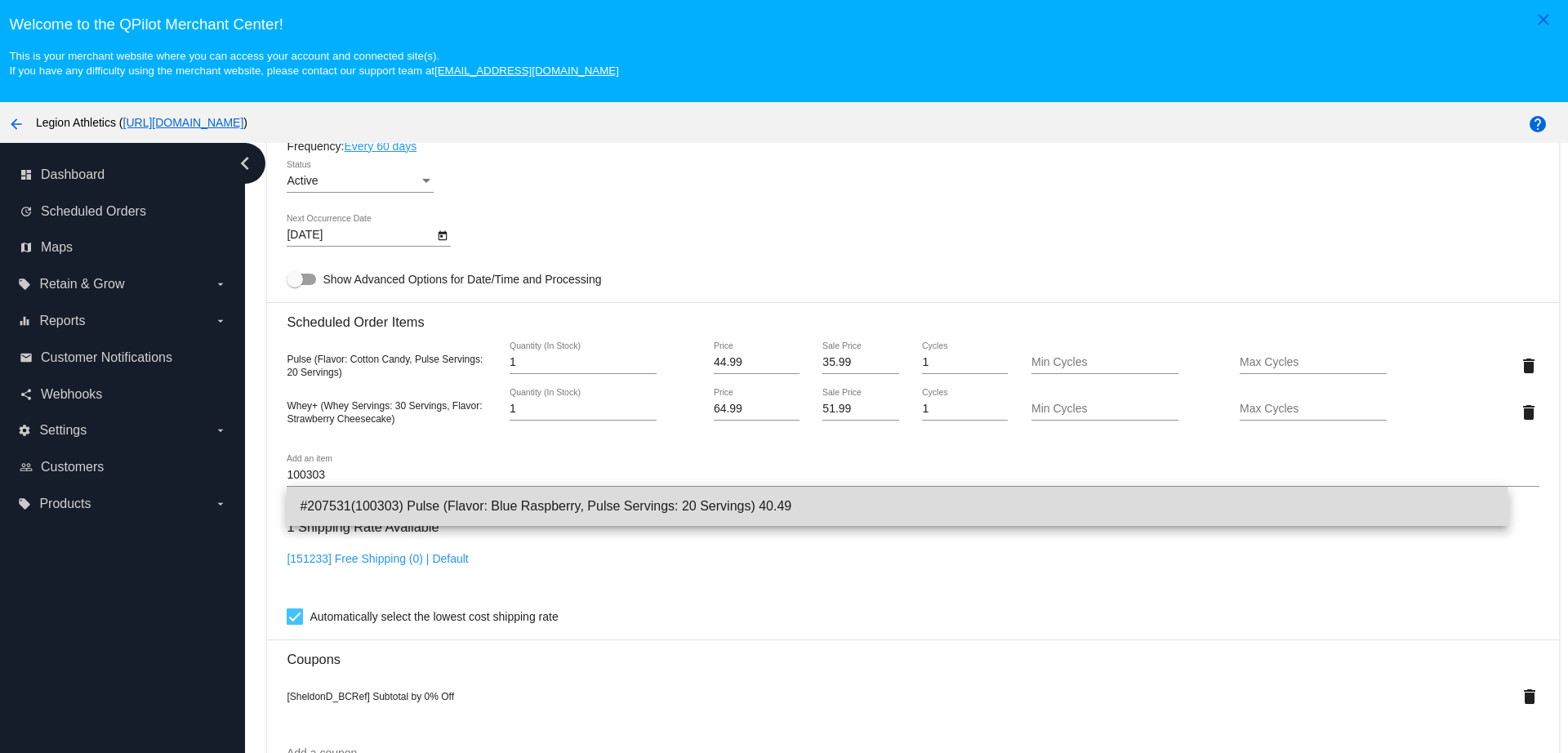
click at [467, 518] on span "#207531(100303) Pulse (Flavor: Blue Raspberry, Pulse Servings: 20 Servings) 40.…" at bounding box center [896, 506] width 1195 height 39
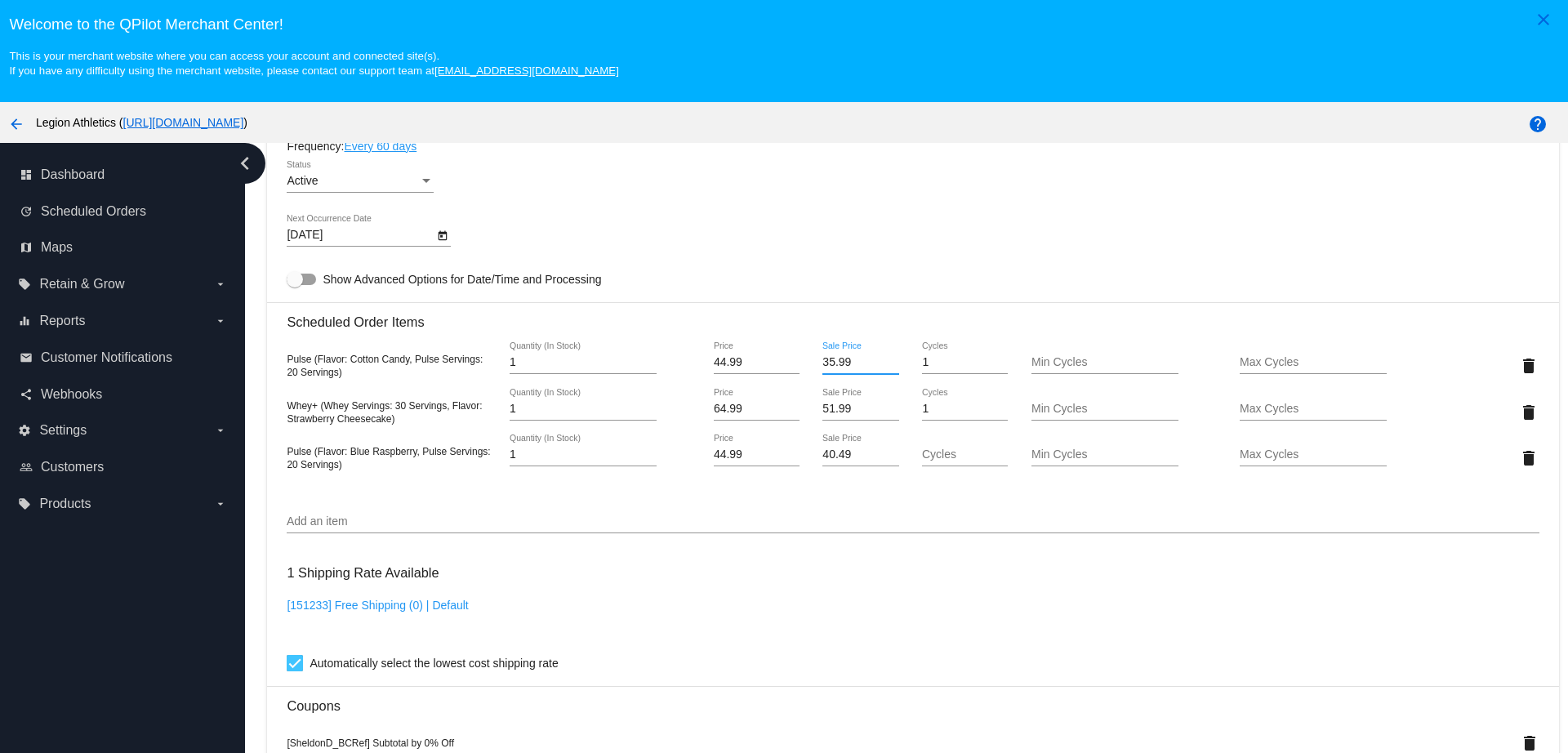
drag, startPoint x: 842, startPoint y: 363, endPoint x: 780, endPoint y: 363, distance: 62.0
click at [780, 363] on div "Pulse (Flavor: Cotton Candy, Pulse Servings: 20 Servings) 1 Quantity (In Stock)…" at bounding box center [913, 365] width 1252 height 47
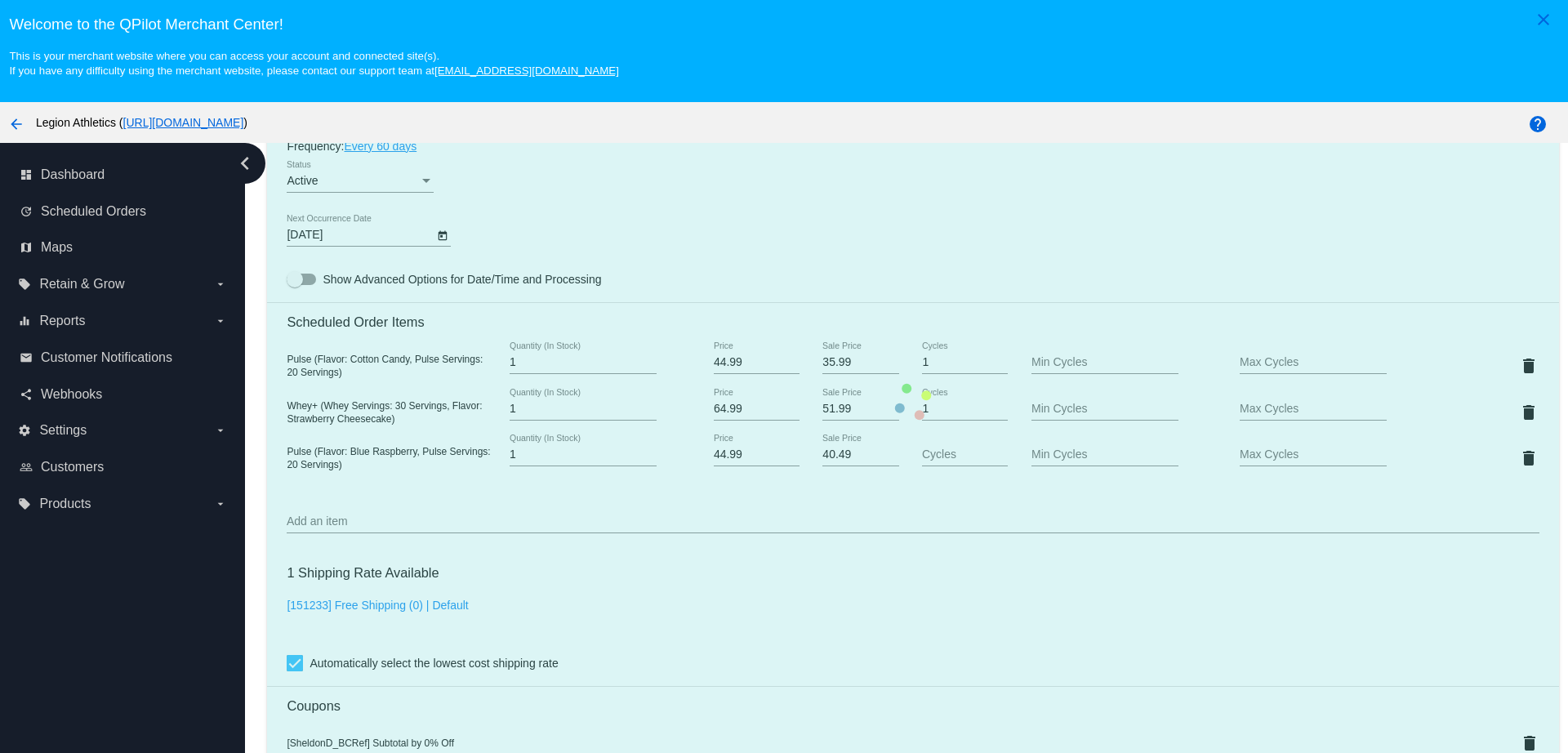
drag, startPoint x: 799, startPoint y: 467, endPoint x: 787, endPoint y: 467, distance: 12.0
click at [787, 467] on mat-card "Customer 467788: SHELDON DONOHUE sjdonohue4@gmail.com Customer Shipping Enter S…" at bounding box center [913, 402] width 1291 height 1783
click at [839, 454] on mat-card "Customer 467788: SHELDON DONOHUE sjdonohue4@gmail.com Customer Shipping Enter S…" at bounding box center [913, 402] width 1291 height 1783
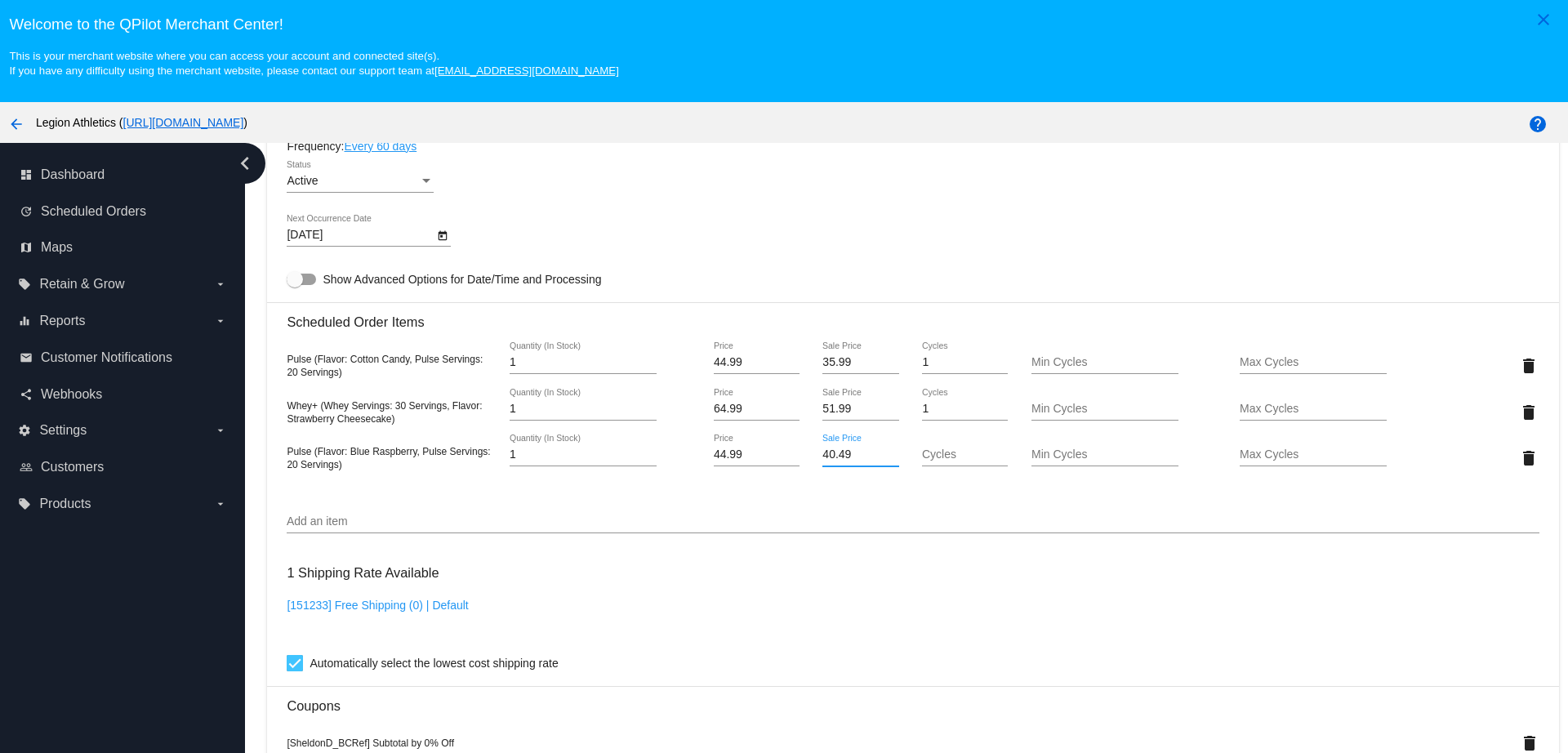
drag, startPoint x: 844, startPoint y: 454, endPoint x: 794, endPoint y: 455, distance: 50.0
click at [794, 455] on div "Pulse (Flavor: Blue Raspberry, Pulse Servings: 20 Servings) 1 Quantity (In Stoc…" at bounding box center [913, 457] width 1252 height 47
paste input "35.9"
type input "35.99"
click at [930, 455] on mat-card "Customer 467788: SHELDON DONOHUE sjdonohue4@gmail.com Customer Shipping Enter S…" at bounding box center [913, 402] width 1291 height 1783
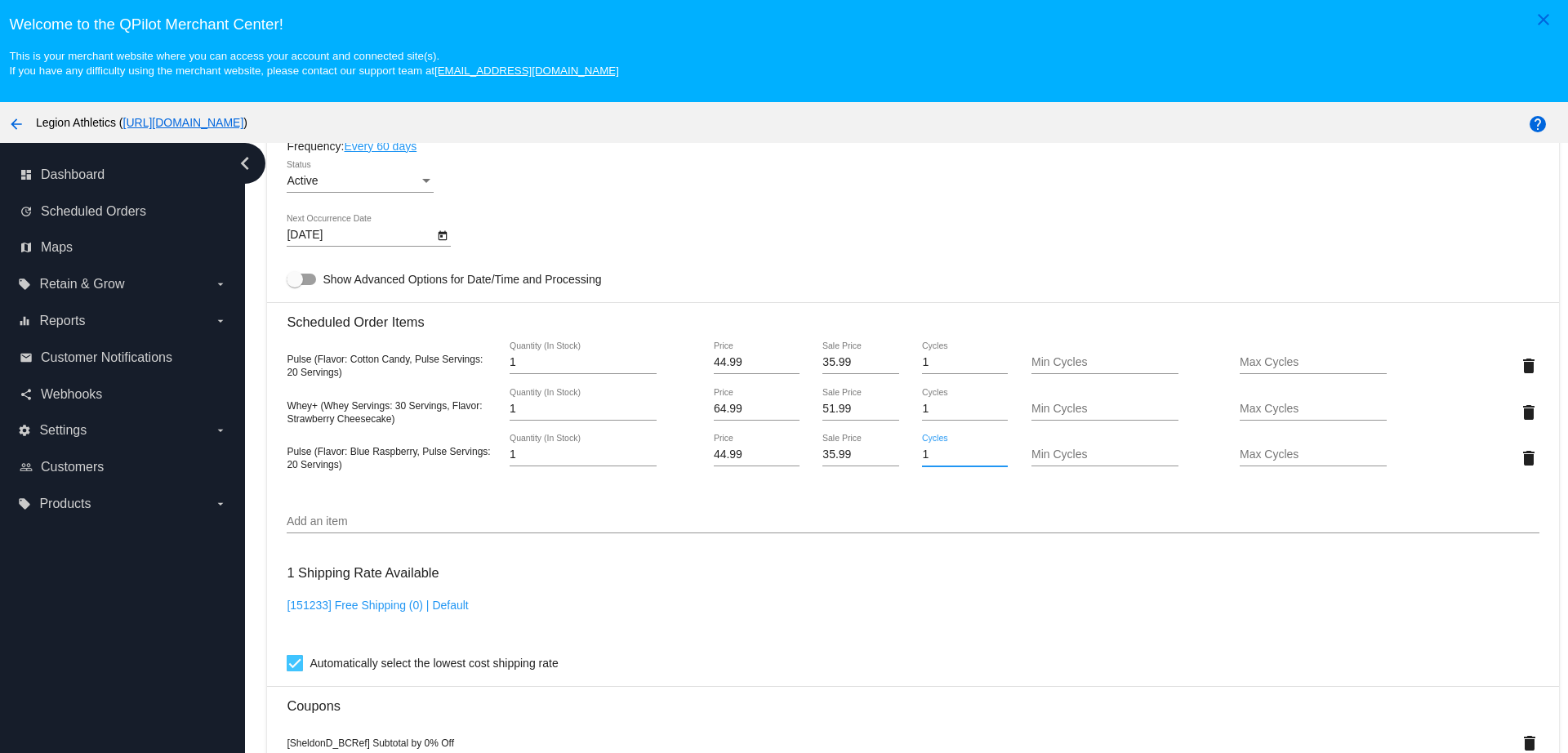
type input "1"
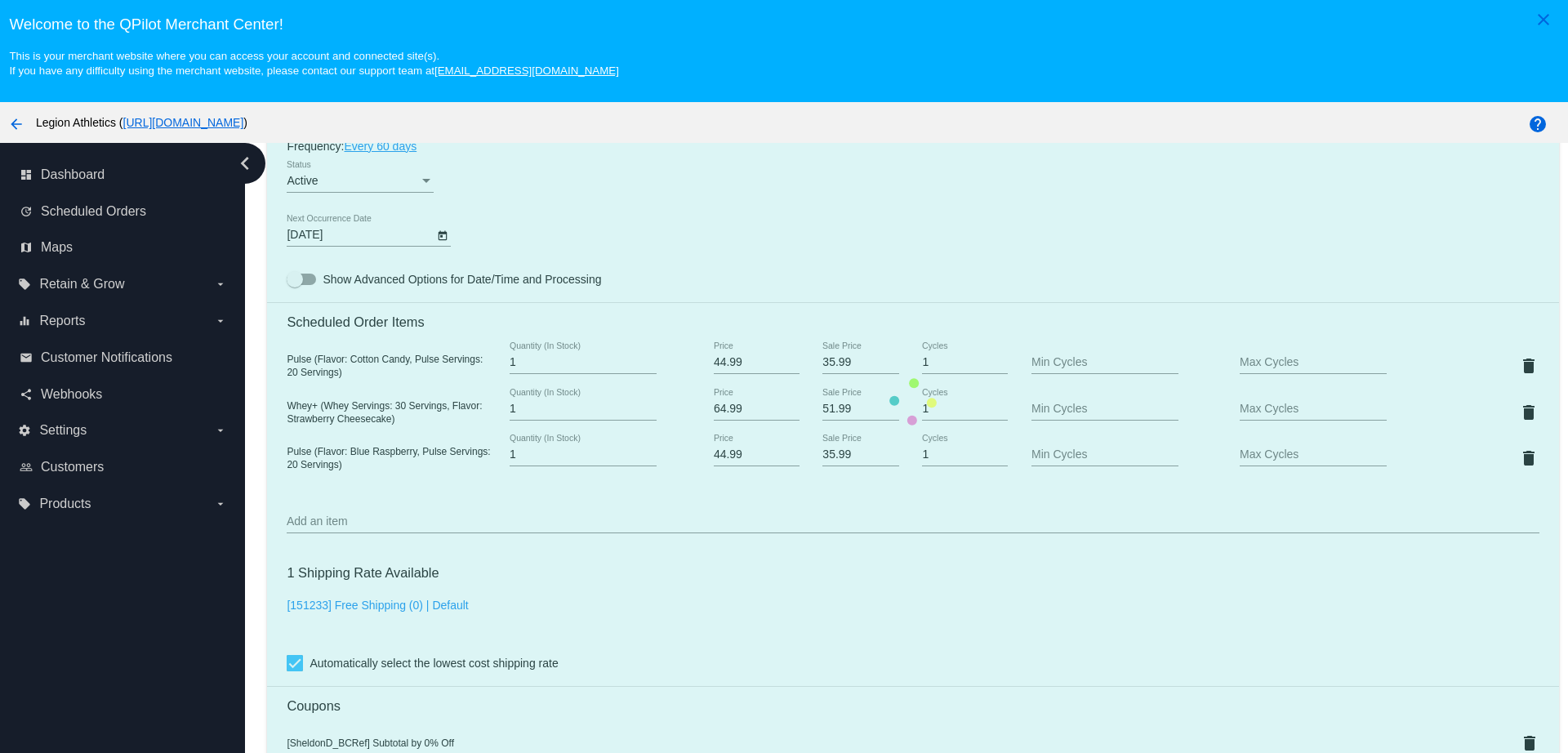
click at [853, 536] on mat-card "Customer 467788: SHELDON DONOHUE sjdonohue4@gmail.com Customer Shipping Enter S…" at bounding box center [913, 402] width 1291 height 1783
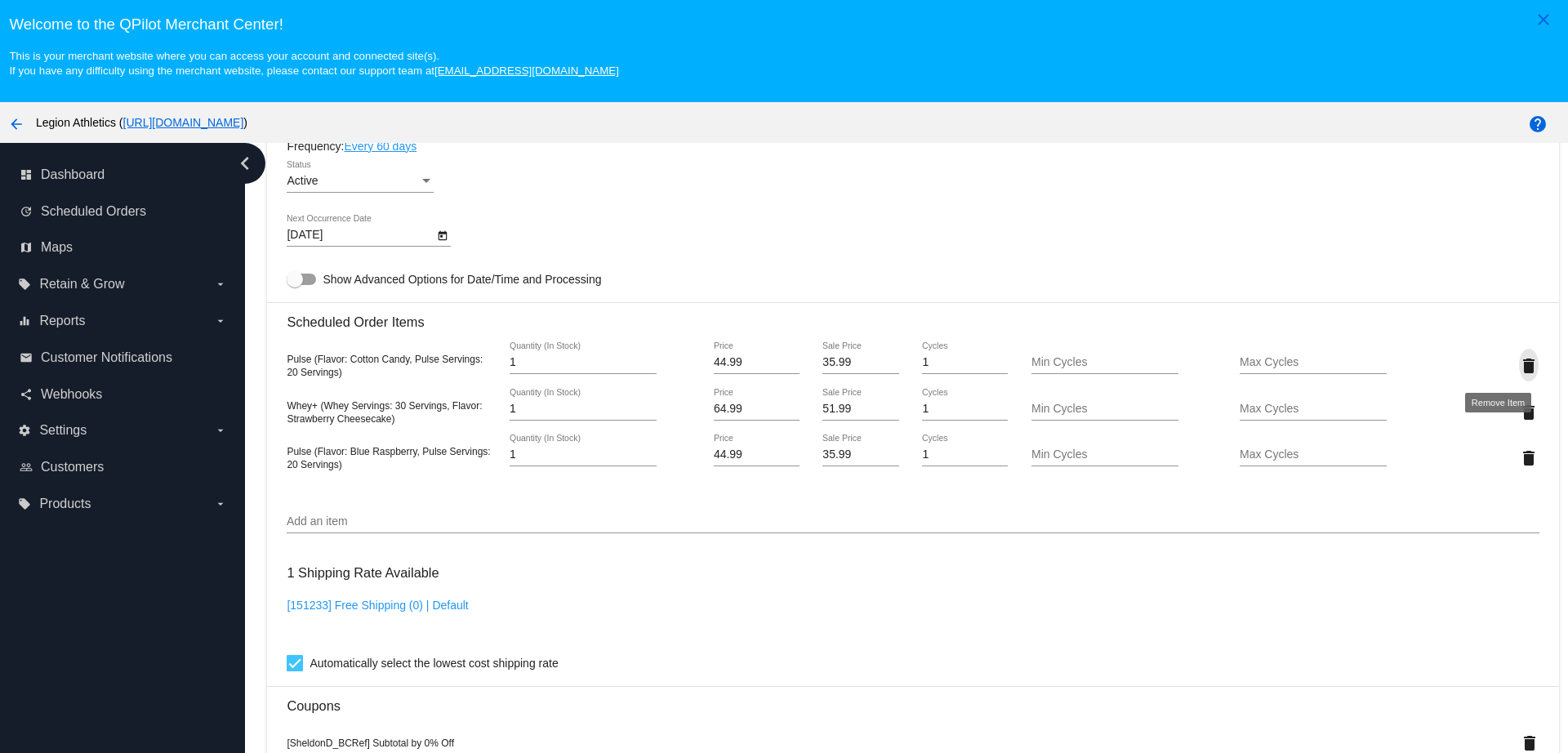
click at [1519, 365] on mat-icon "delete" at bounding box center [1528, 365] width 19 height 19
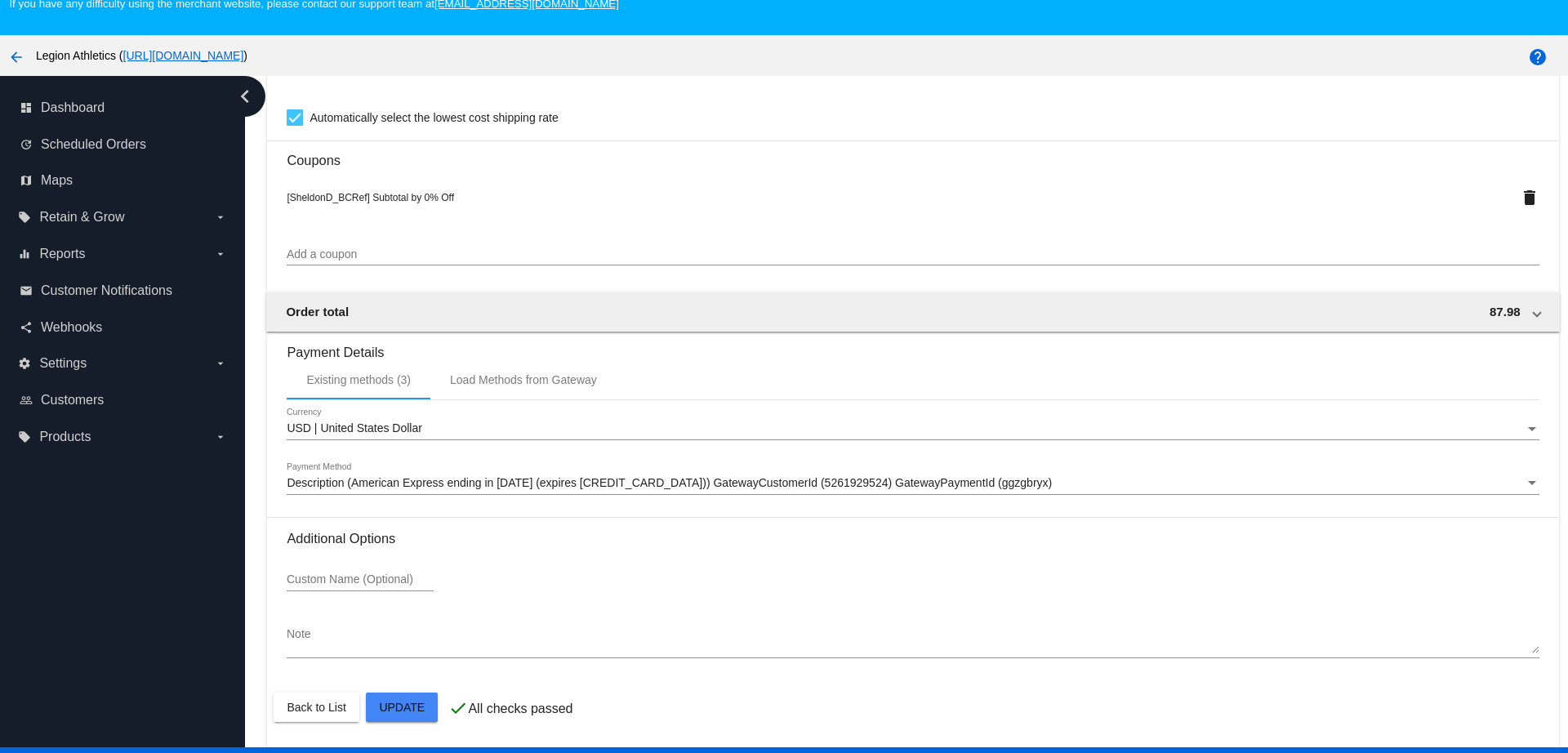
scroll to position [102, 0]
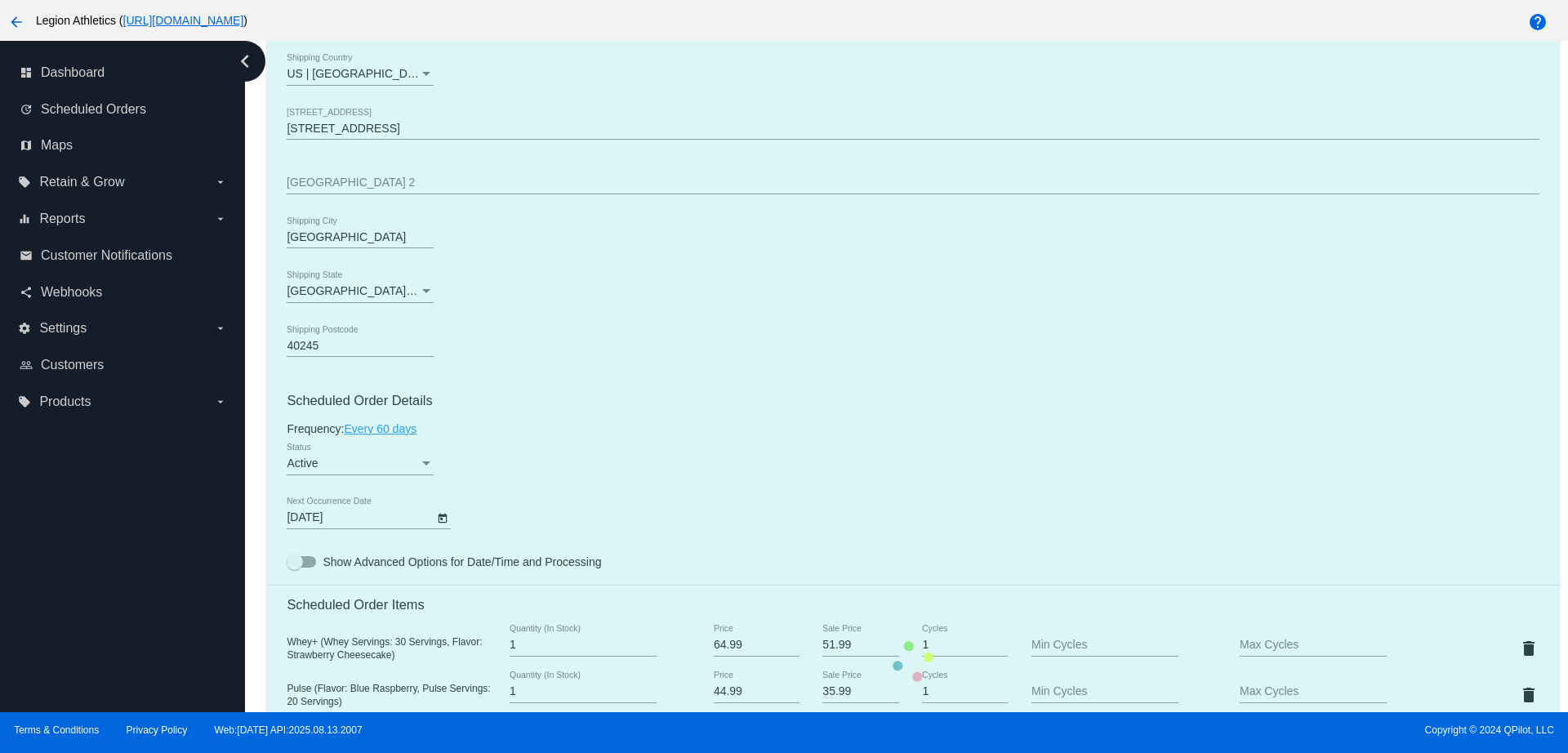
scroll to position [943, 0]
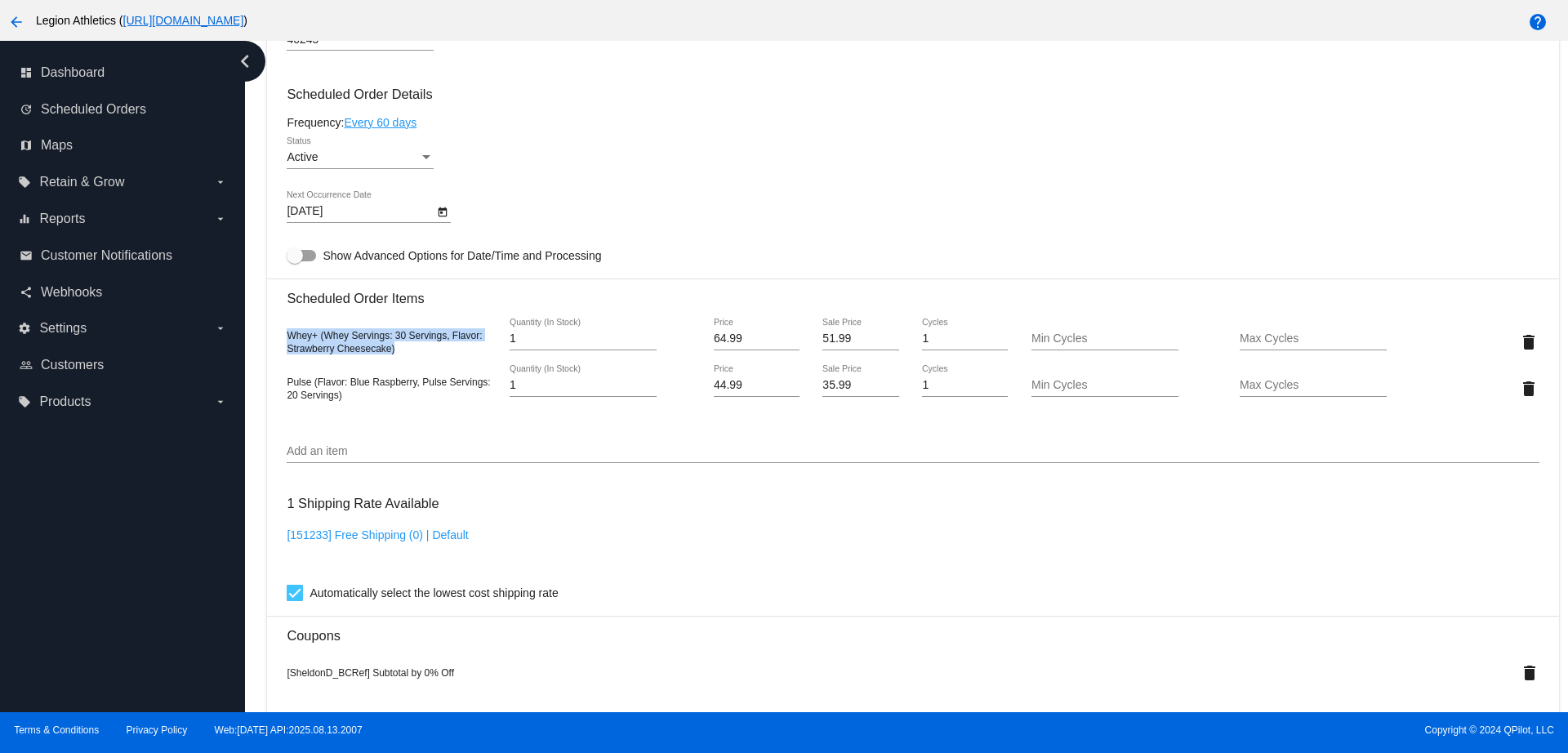
copy span "Whey+ (Whey Servings: 30 Servings, Flavor: Strawberry Cheesecake)"
drag, startPoint x: 400, startPoint y: 348, endPoint x: 281, endPoint y: 333, distance: 119.9
click at [281, 333] on mat-card "Customer 467788: SHELDON DONOHUE sjdonohue4@gmail.com Customer Shipping Enter S…" at bounding box center [913, 355] width 1291 height 1736
copy span "Pulse (Flavor: Blue Raspberry, Pulse Servings: 20 Servings)"
drag, startPoint x: 396, startPoint y: 395, endPoint x: 286, endPoint y: 382, distance: 110.8
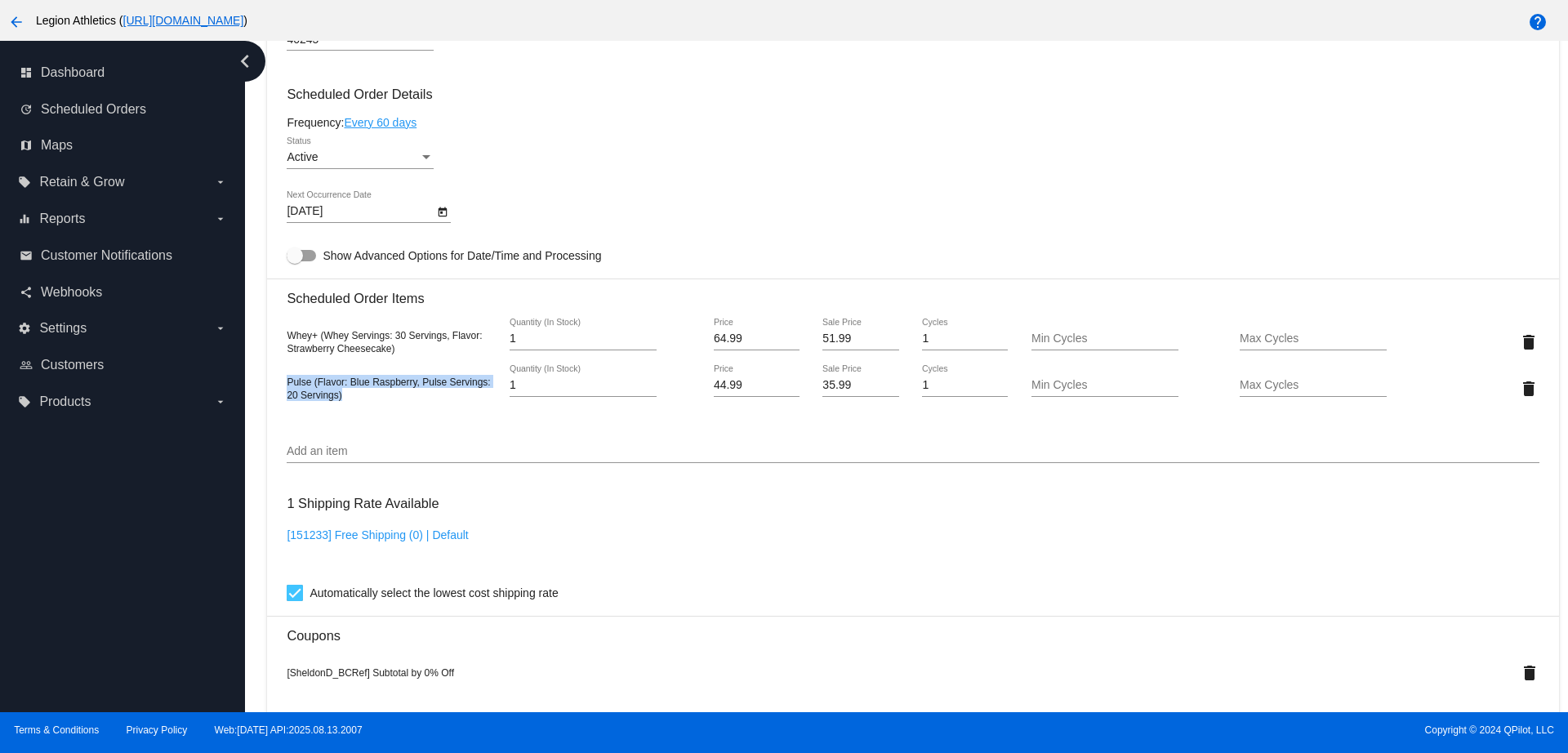
click at [286, 382] on mat-card "Customer 467788: SHELDON DONOHUE sjdonohue4@gmail.com Customer Shipping Enter S…" at bounding box center [913, 355] width 1291 height 1736
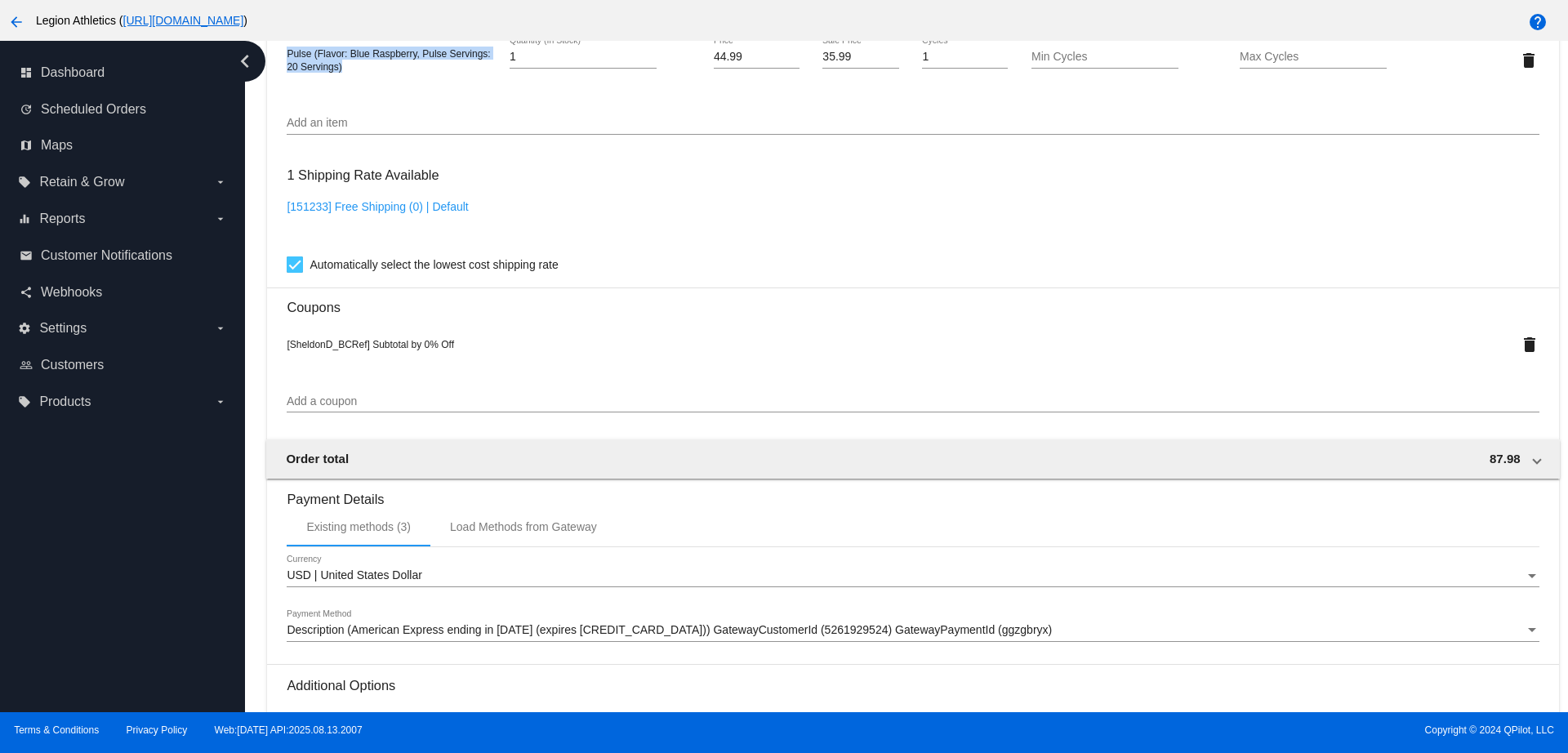
scroll to position [1453, 0]
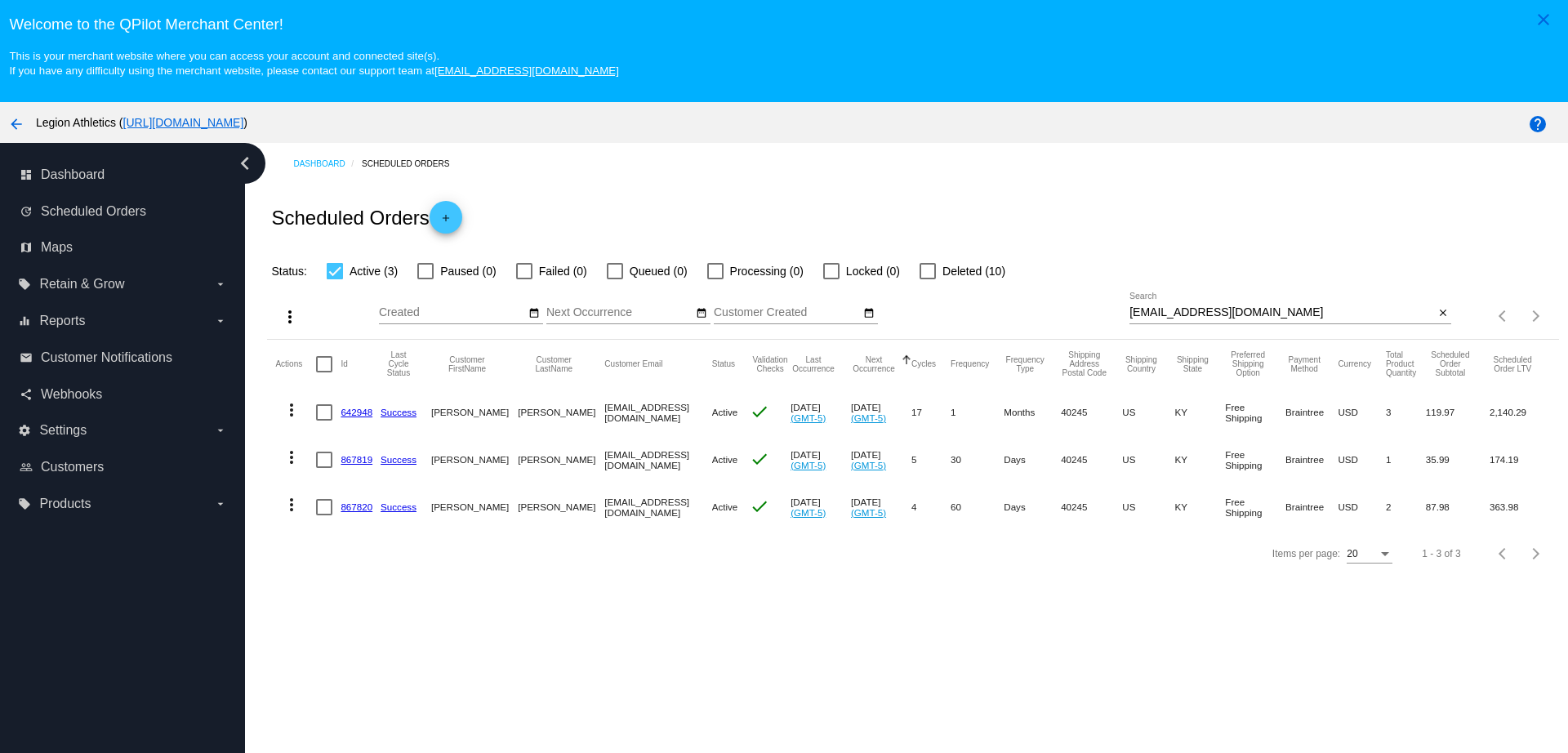
drag, startPoint x: 350, startPoint y: 413, endPoint x: 358, endPoint y: 367, distance: 46.7
click at [350, 413] on link "642948" at bounding box center [356, 413] width 32 height 11
click at [369, 453] on mat-cell "867819" at bounding box center [361, 460] width 40 height 47
click at [365, 460] on link "867819" at bounding box center [356, 459] width 32 height 11
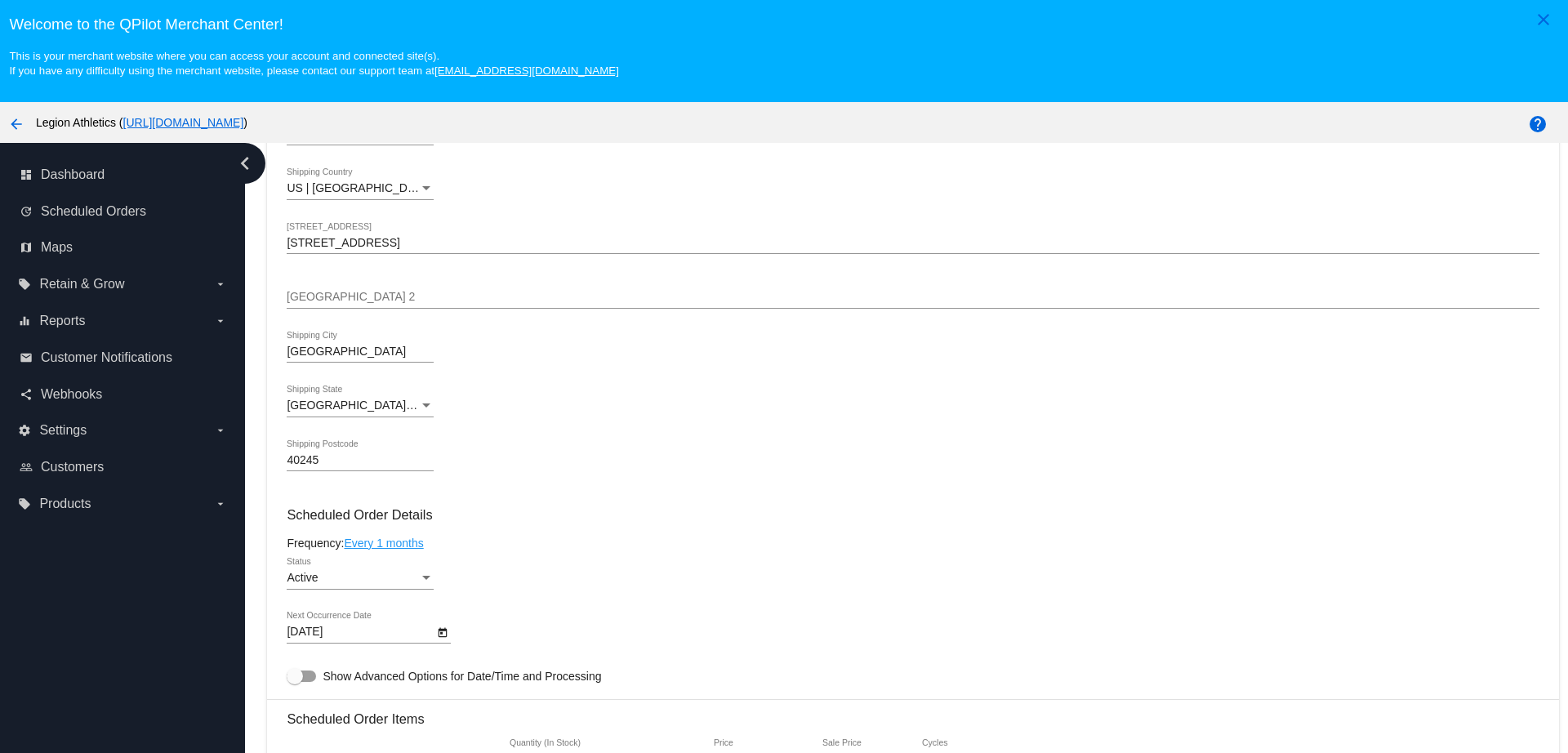
scroll to position [817, 0]
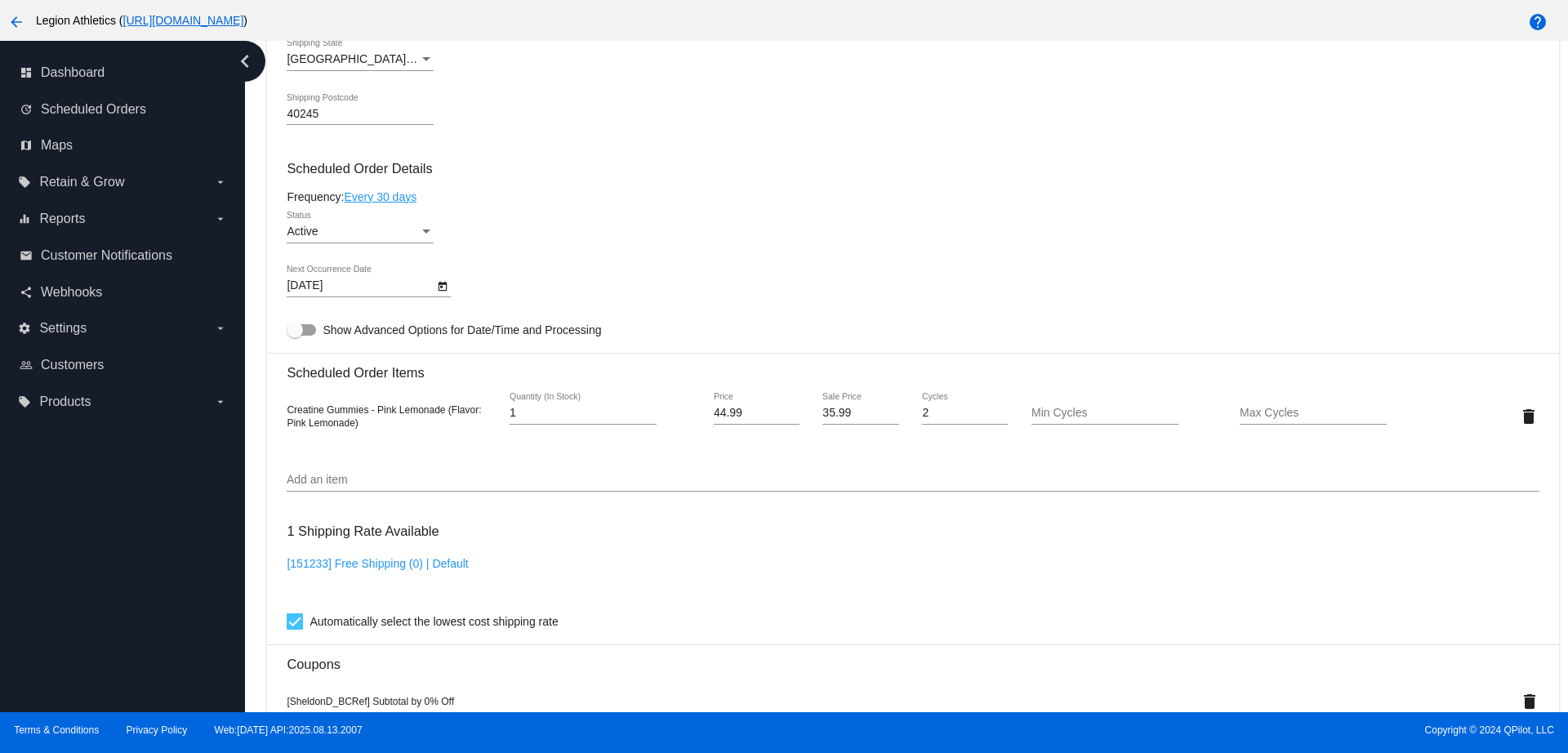
scroll to position [919, 0]
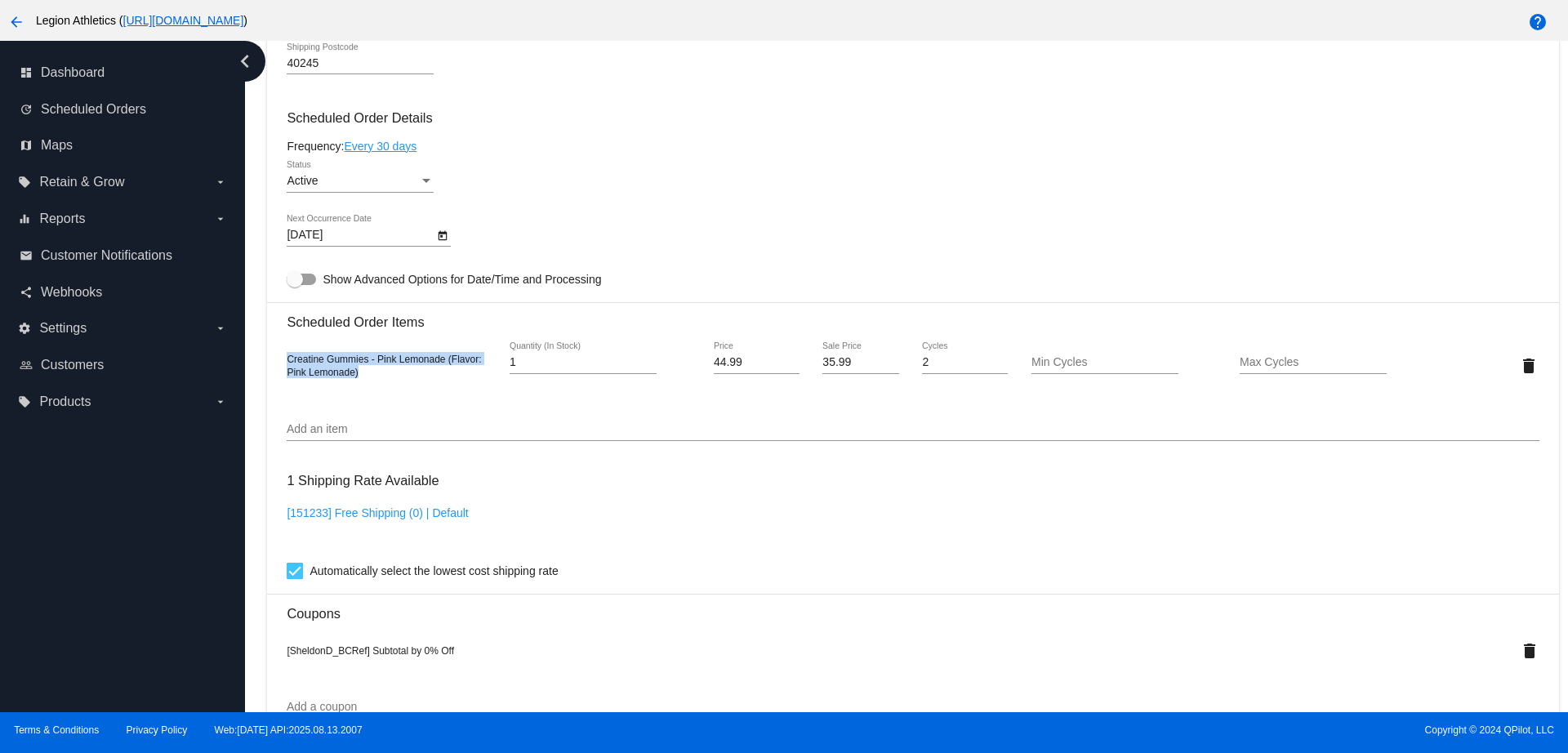
copy span "Creatine Gummies - Pink Lemonade (Flavor: Pink Lemonade)"
drag, startPoint x: 371, startPoint y: 374, endPoint x: 270, endPoint y: 353, distance: 103.2
click at [270, 353] on mat-card "Customer 467788: [PERSON_NAME] [EMAIL_ADDRESS][DOMAIN_NAME] Customer Shipping E…" at bounding box center [913, 356] width 1291 height 1690
click at [550, 410] on div "Add an item" at bounding box center [913, 424] width 1252 height 32
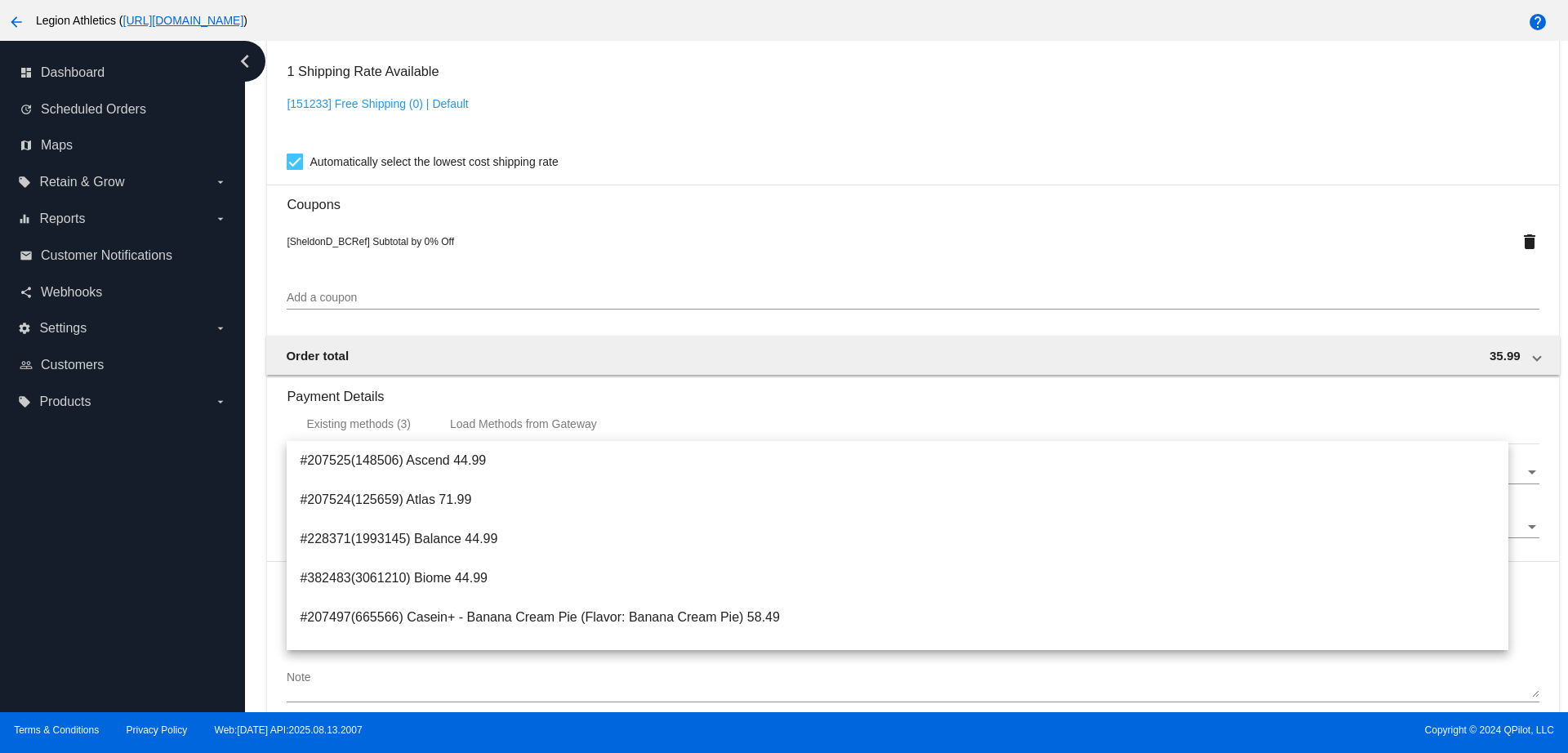
scroll to position [1407, 0]
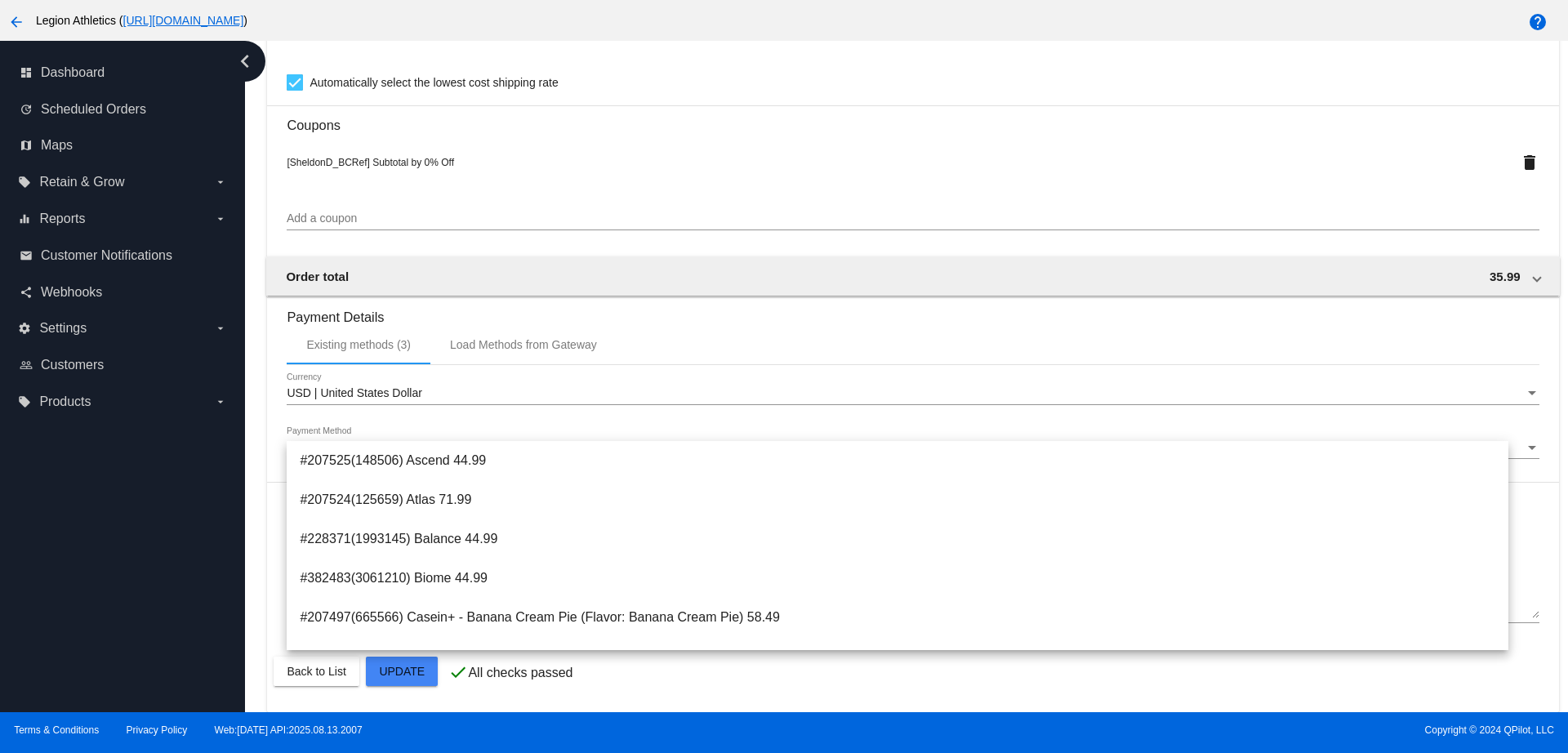
click at [918, 189] on div "[SheldonD_BCRef] Subtotal by 0% Off delete" at bounding box center [913, 162] width 1252 height 58
